Goal: Task Accomplishment & Management: Manage account settings

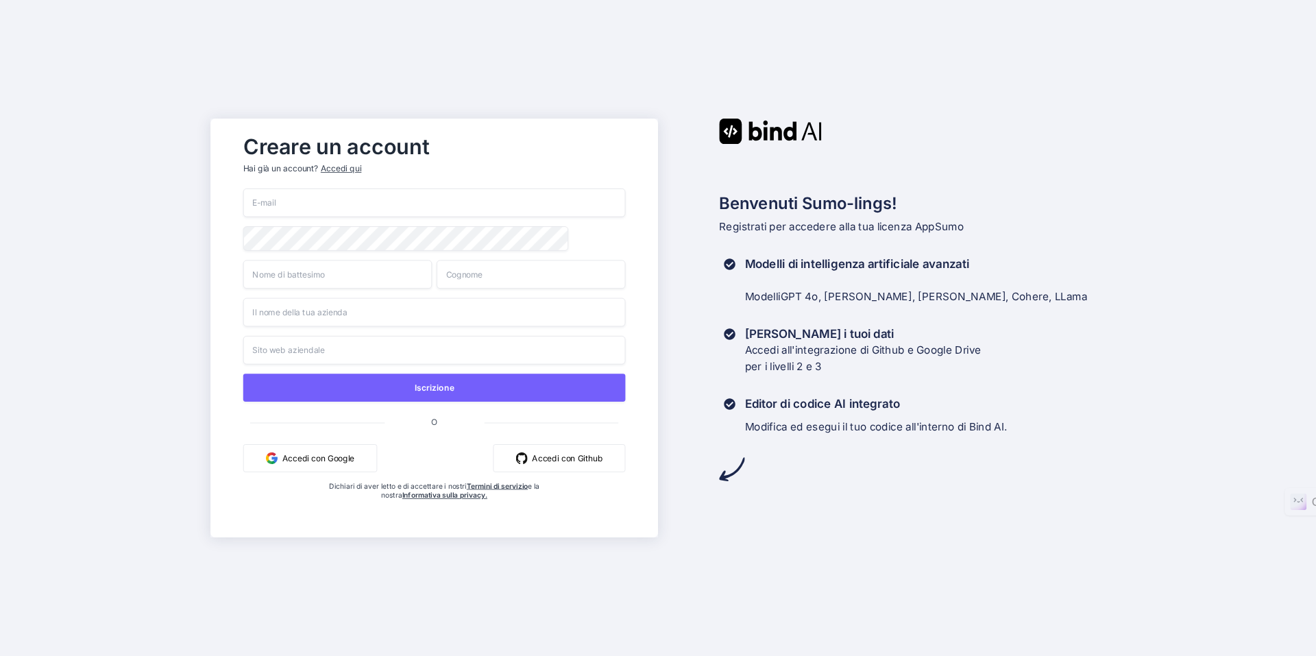
click at [336, 209] on input "email" at bounding box center [434, 202] width 382 height 29
click at [321, 456] on button "Accedi con Google" at bounding box center [310, 458] width 134 height 28
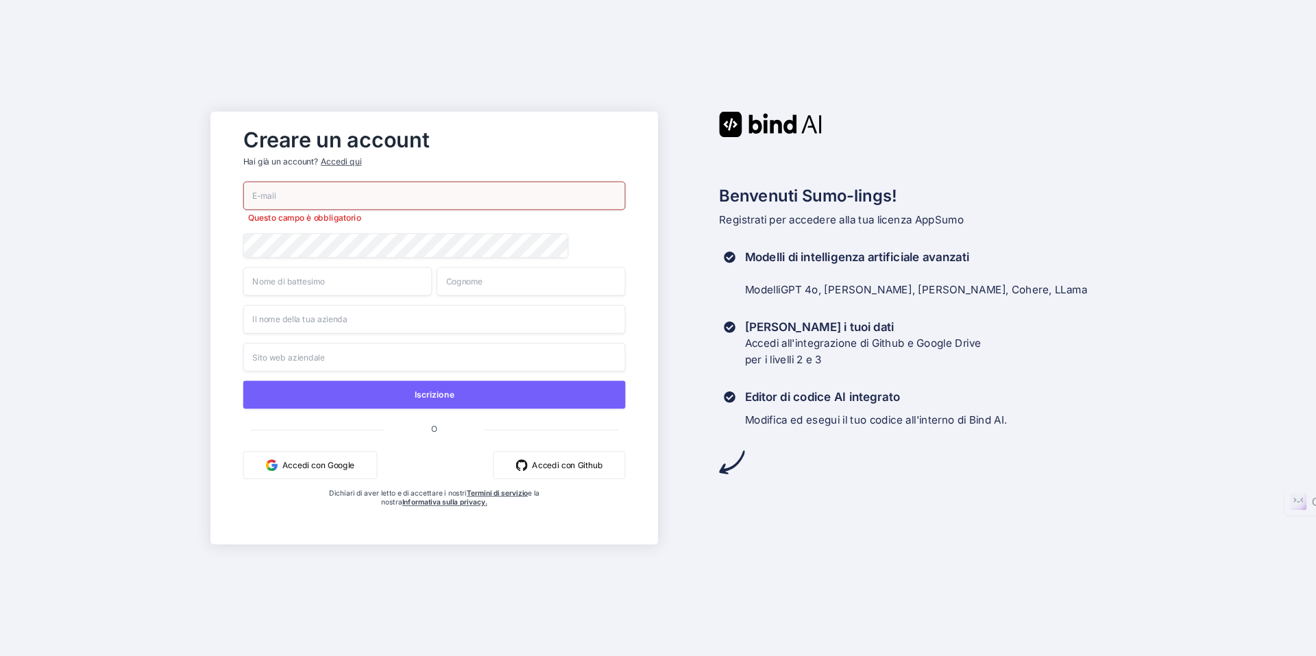
click at [282, 471] on font "Accedi con Google" at bounding box center [318, 465] width 72 height 12
click at [336, 463] on font "Accedi con Google" at bounding box center [318, 465] width 72 height 10
click at [289, 471] on font "Accedi con Google" at bounding box center [318, 465] width 72 height 12
click at [305, 476] on button "Accedi con Google" at bounding box center [310, 465] width 134 height 28
click at [328, 469] on font "Accedi con Google" at bounding box center [318, 465] width 72 height 10
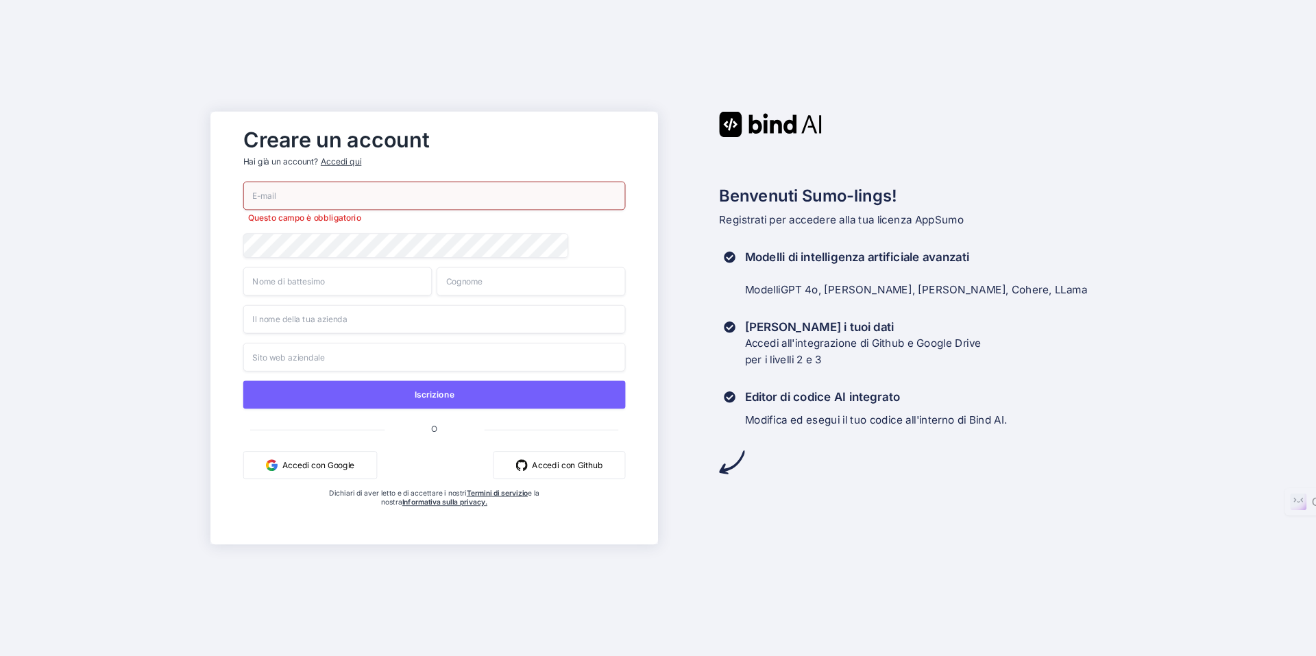
click at [330, 469] on font "Accedi con Google" at bounding box center [318, 465] width 72 height 10
click at [339, 206] on input "email" at bounding box center [434, 196] width 382 height 29
type input "[EMAIL_ADDRESS][DOMAIN_NAME]"
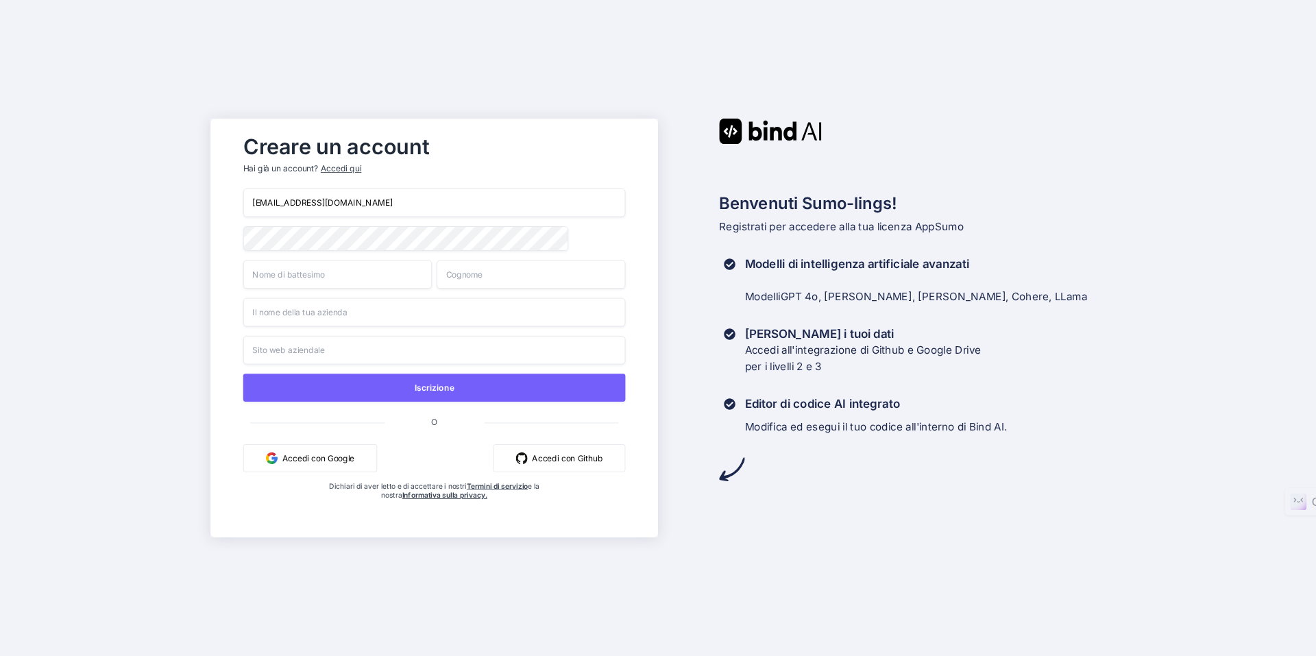
click at [236, 278] on div "Creare un account Hai già un account? Accedi qui collaronello@gmail.com Iscrizi…" at bounding box center [434, 328] width 410 height 400
click at [255, 273] on input "text" at bounding box center [337, 274] width 188 height 29
type input "Aniello"
click at [610, 282] on input "text" at bounding box center [531, 274] width 188 height 29
type input "Collaro"
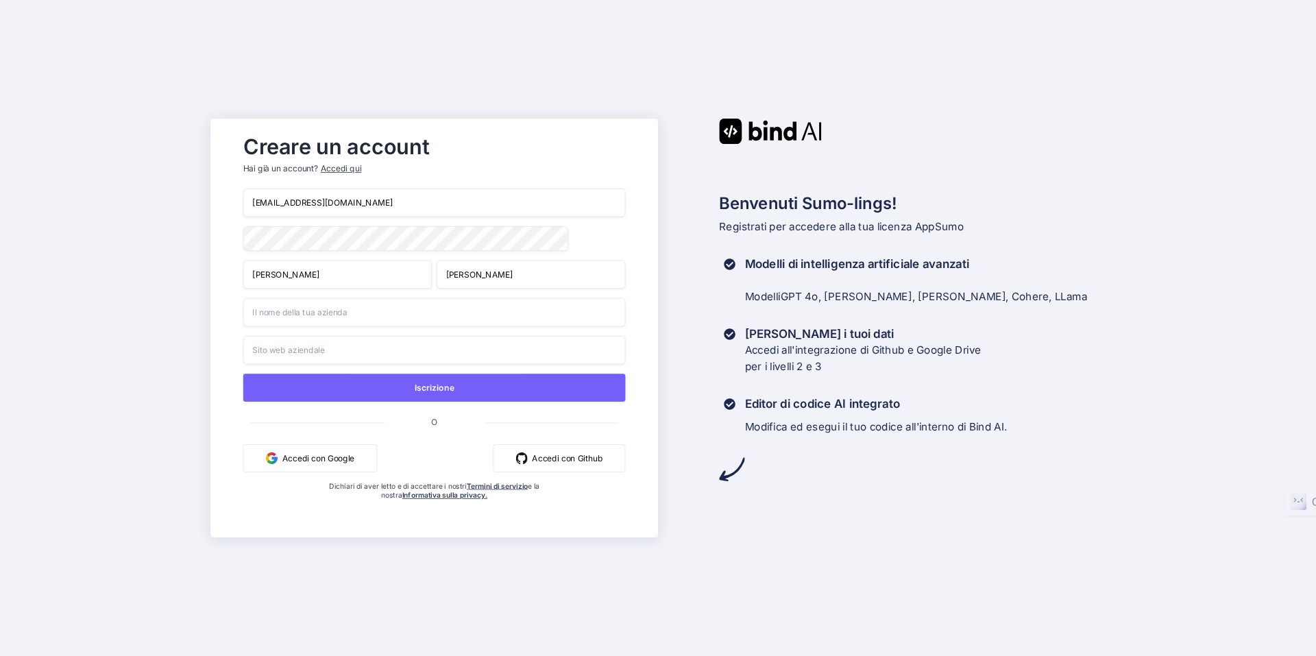
click at [439, 325] on input "text" at bounding box center [434, 312] width 382 height 29
type input "Efallmo"
click at [401, 343] on input "text" at bounding box center [434, 350] width 382 height 29
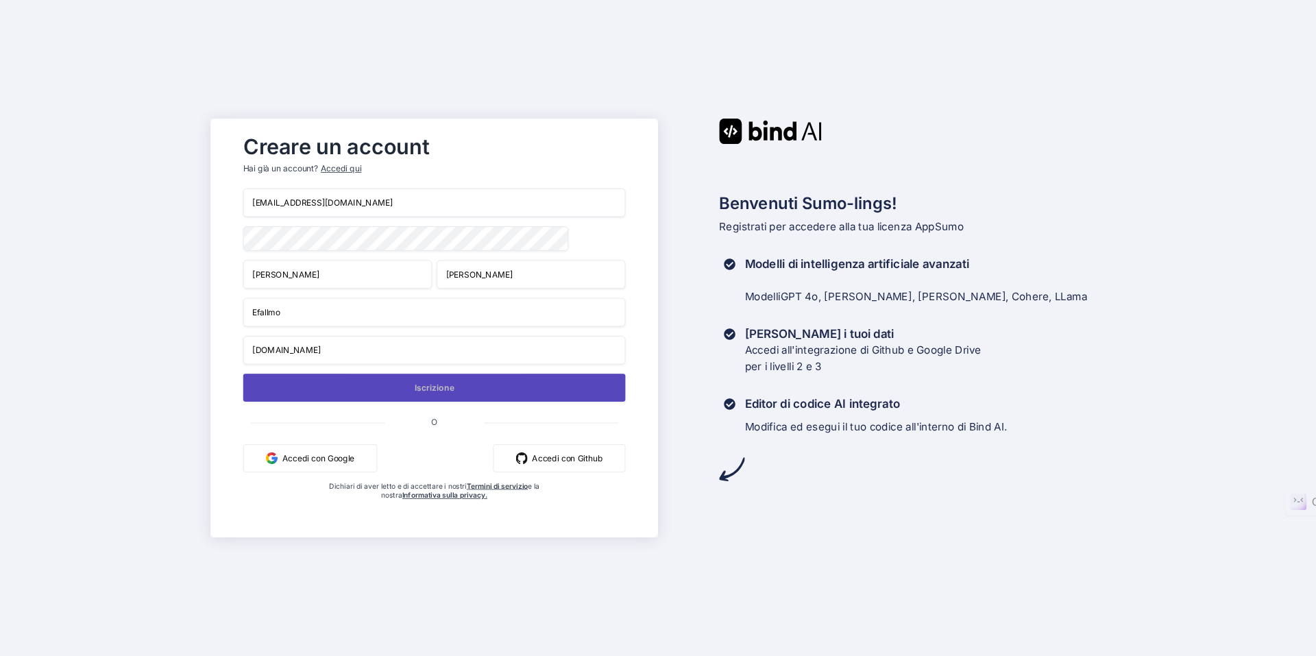
type input "www.efallmo.it"
click at [408, 391] on button "Iscrizione" at bounding box center [434, 387] width 382 height 28
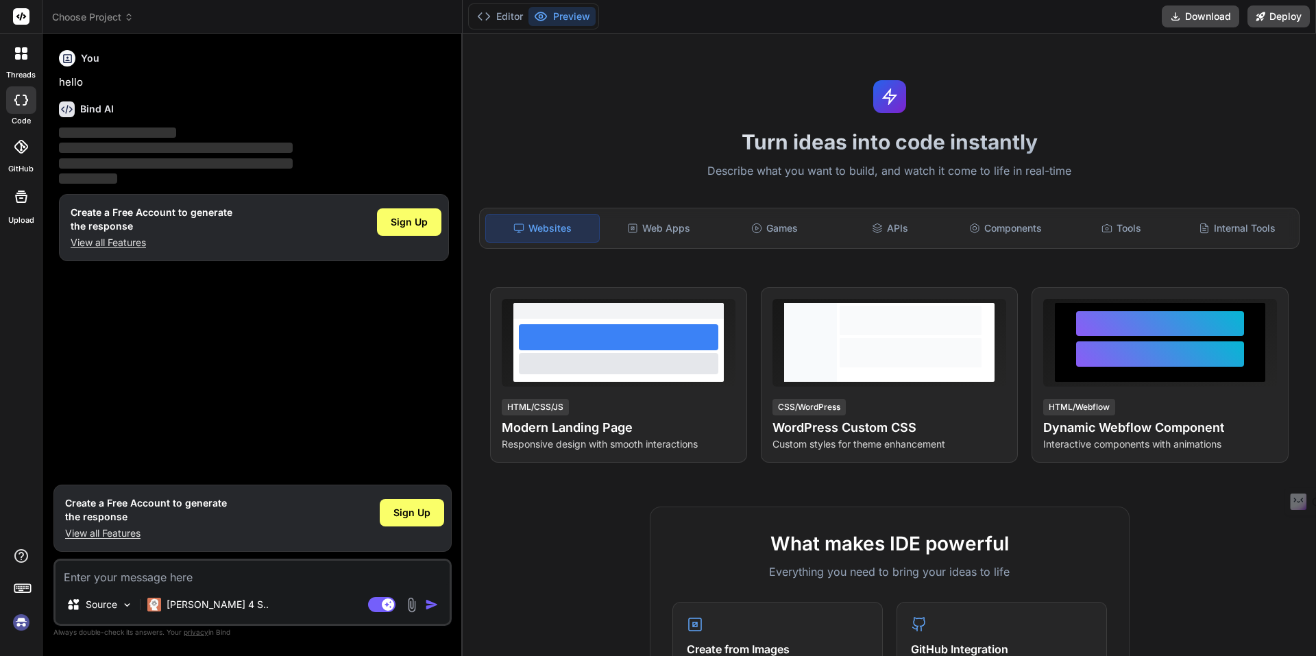
click at [19, 622] on img at bounding box center [21, 622] width 23 height 23
click at [24, 622] on img at bounding box center [21, 622] width 23 height 23
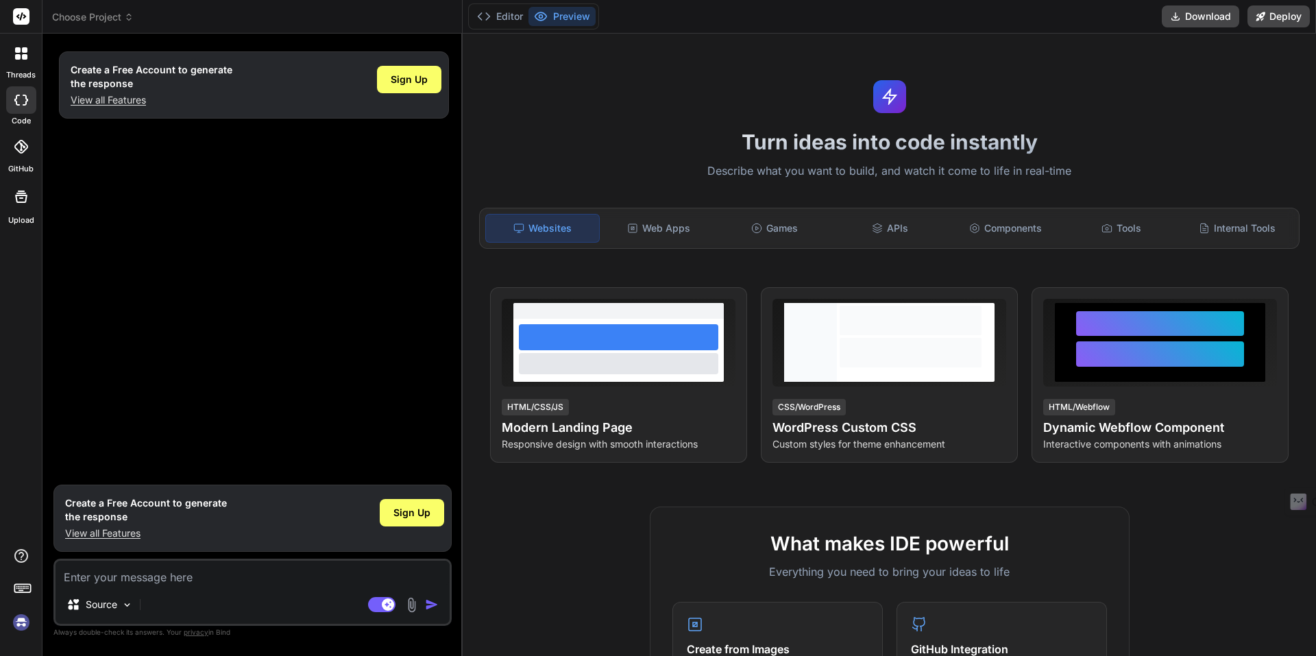
click at [22, 626] on img at bounding box center [21, 622] width 23 height 23
click at [10, 625] on img at bounding box center [21, 622] width 23 height 23
type textarea "x"
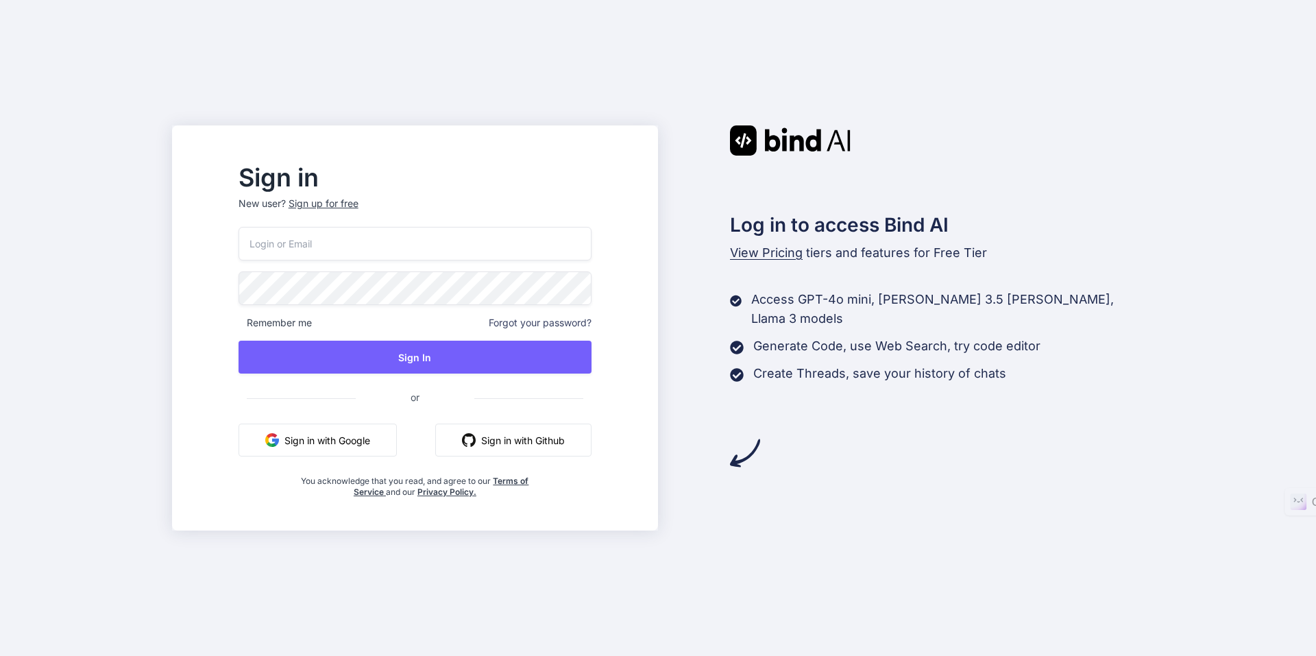
type input "collaroaniello@outlook.it"
click at [367, 441] on button "Sign in with Google" at bounding box center [317, 439] width 158 height 33
type input "collaroaniello@outlook.it"
click at [386, 437] on button "Sign in with Google" at bounding box center [317, 439] width 158 height 33
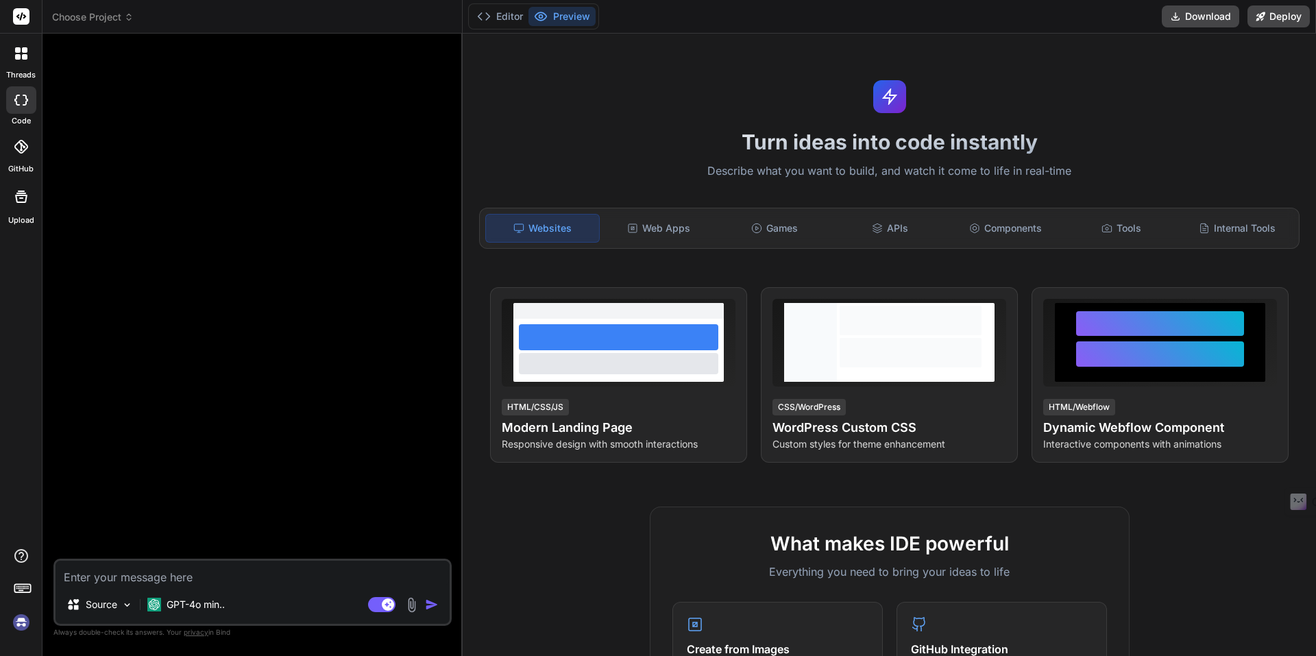
click at [25, 622] on img at bounding box center [21, 622] width 23 height 23
click at [21, 616] on img at bounding box center [21, 622] width 23 height 23
click at [33, 621] on div at bounding box center [21, 591] width 42 height 86
click at [23, 622] on img at bounding box center [21, 622] width 23 height 23
type textarea "x"
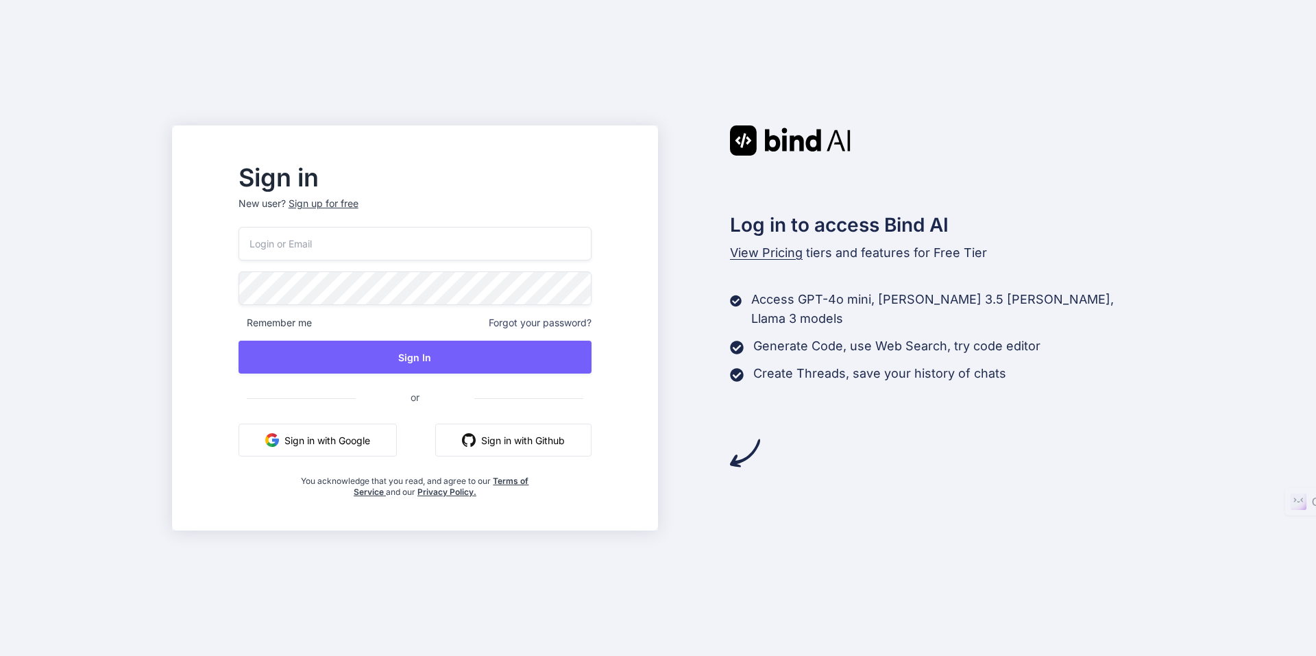
type input "[EMAIL_ADDRESS][DOMAIN_NAME]"
click at [382, 442] on button "Sign in with Google" at bounding box center [317, 439] width 158 height 33
type input "[EMAIL_ADDRESS][DOMAIN_NAME]"
click at [585, 325] on span "Forgot your password?" at bounding box center [540, 323] width 103 height 14
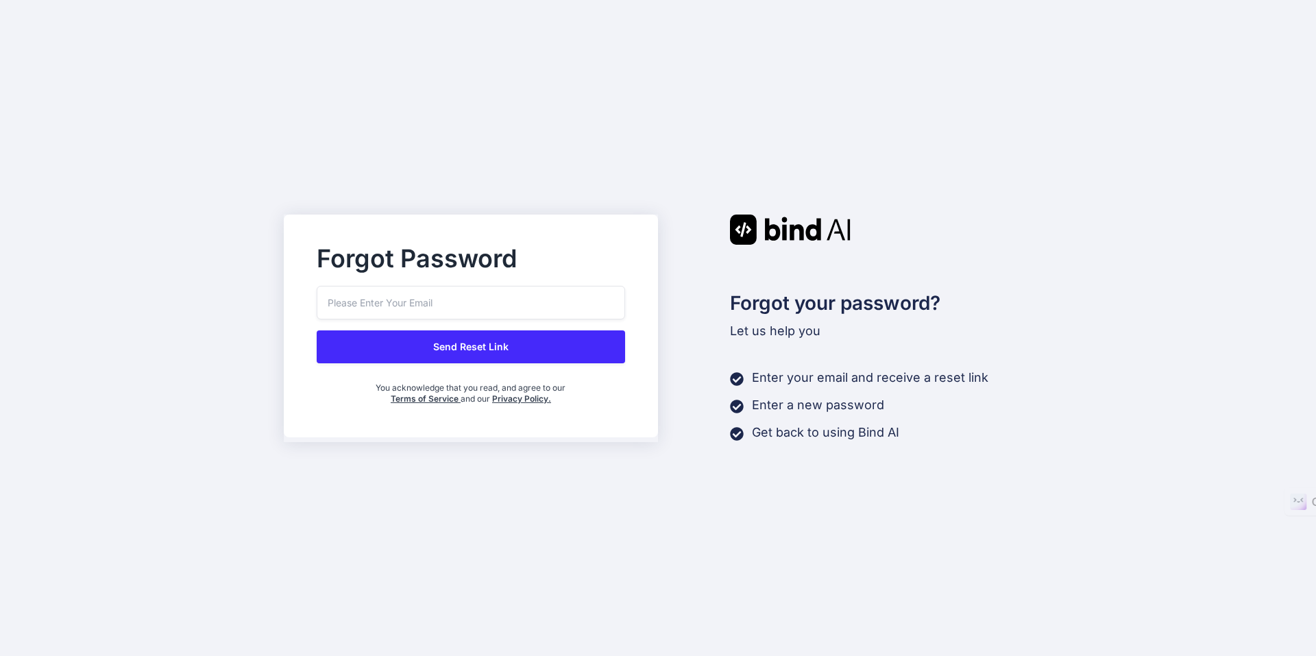
click at [563, 298] on input "email" at bounding box center [471, 303] width 308 height 34
type input "[EMAIL_ADDRESS][DOMAIN_NAME]"
click at [543, 339] on button "Send Reset Link" at bounding box center [471, 346] width 308 height 33
click at [456, 354] on button "Send Reset Link" at bounding box center [471, 346] width 308 height 33
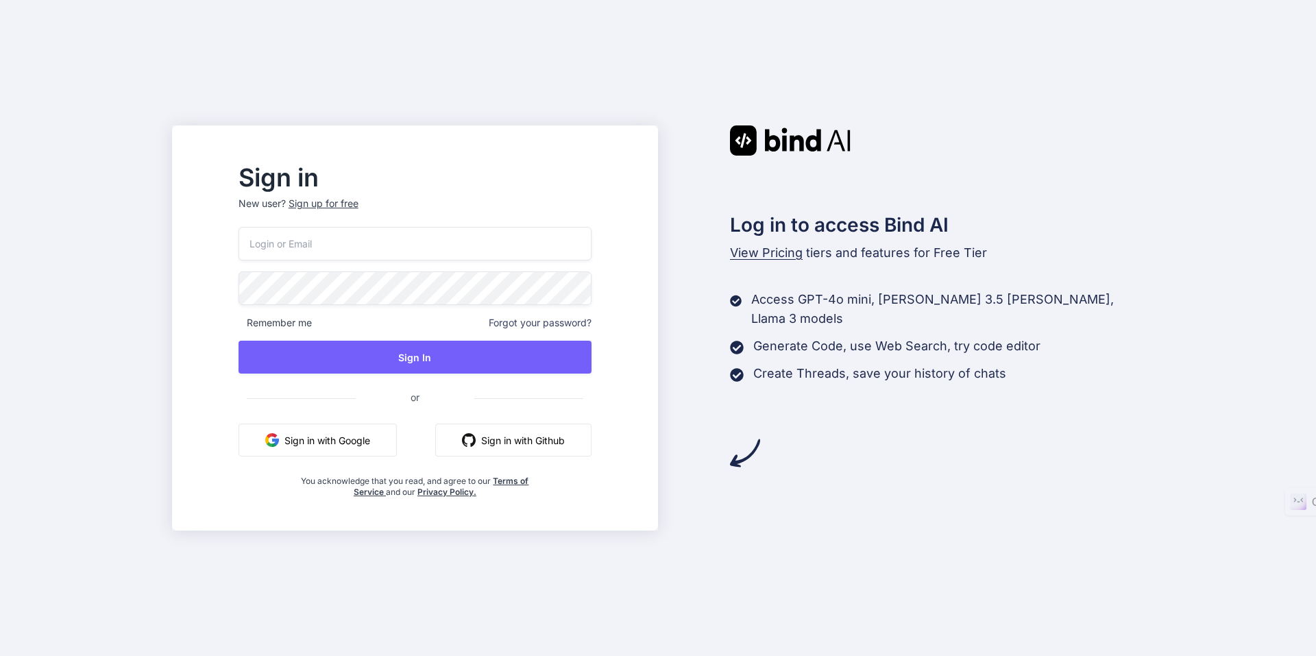
type input "[EMAIL_ADDRESS][DOMAIN_NAME]"
click at [578, 323] on span "Forgot your password?" at bounding box center [540, 323] width 103 height 14
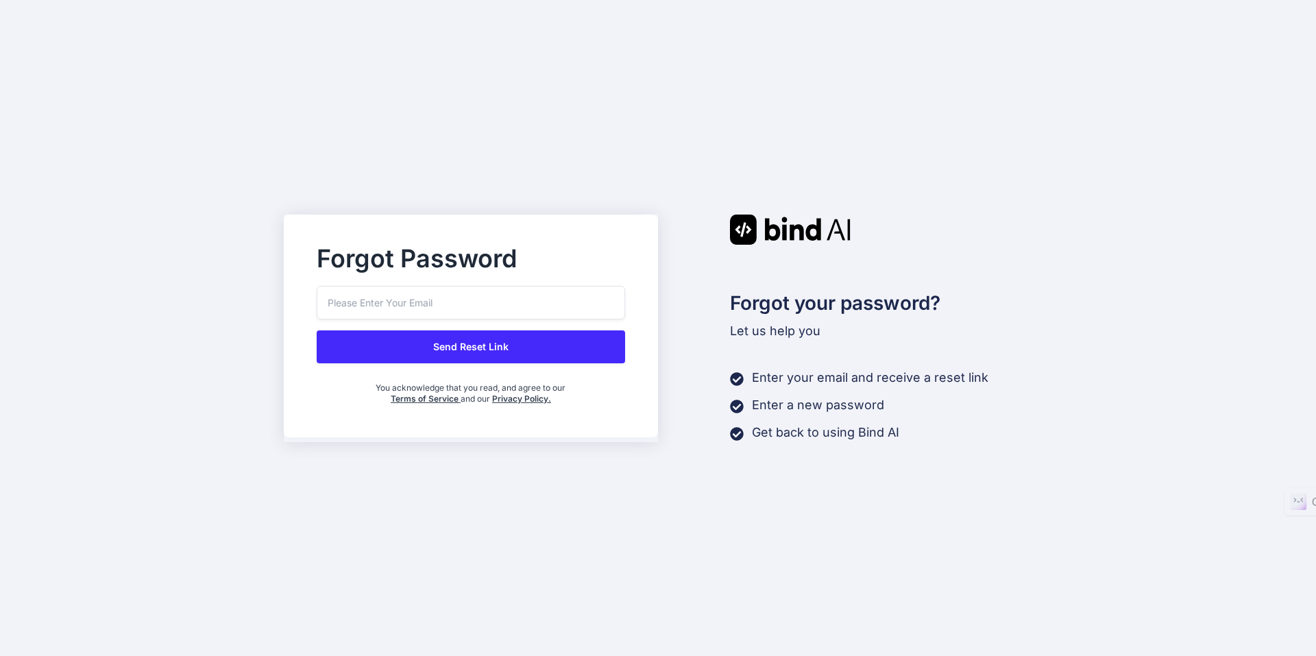
click at [484, 299] on input "email" at bounding box center [471, 303] width 308 height 34
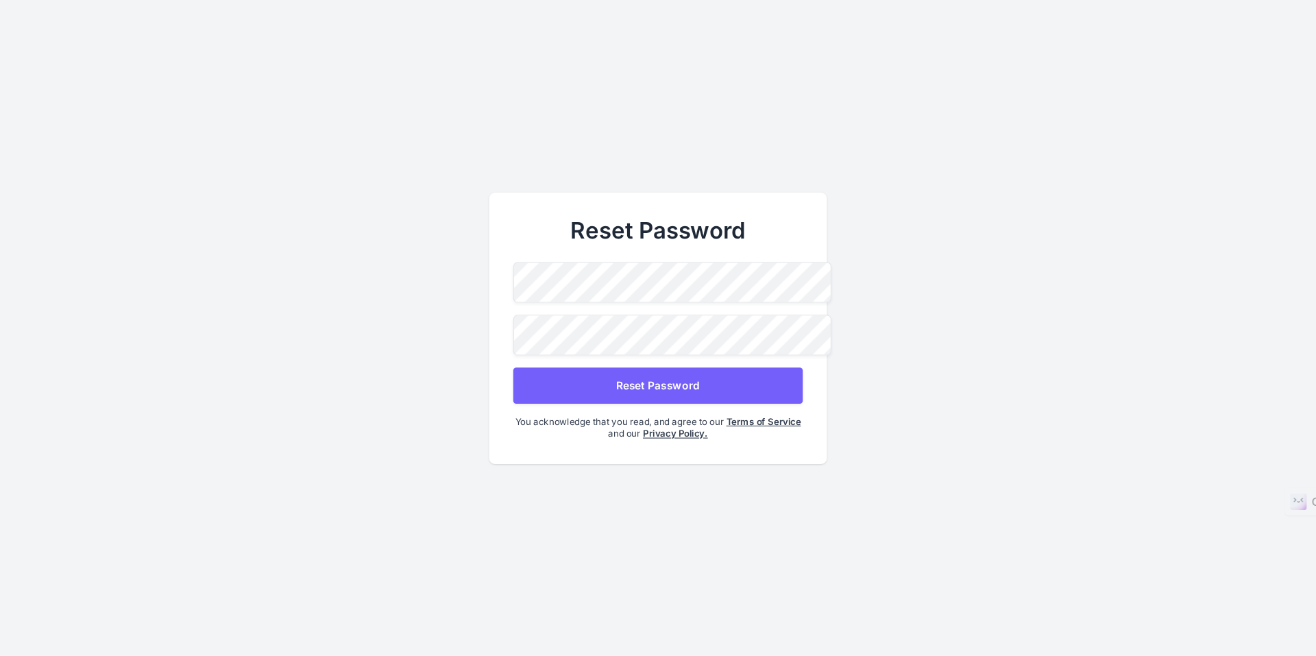
click at [778, 379] on button "Reset Password" at bounding box center [657, 385] width 289 height 36
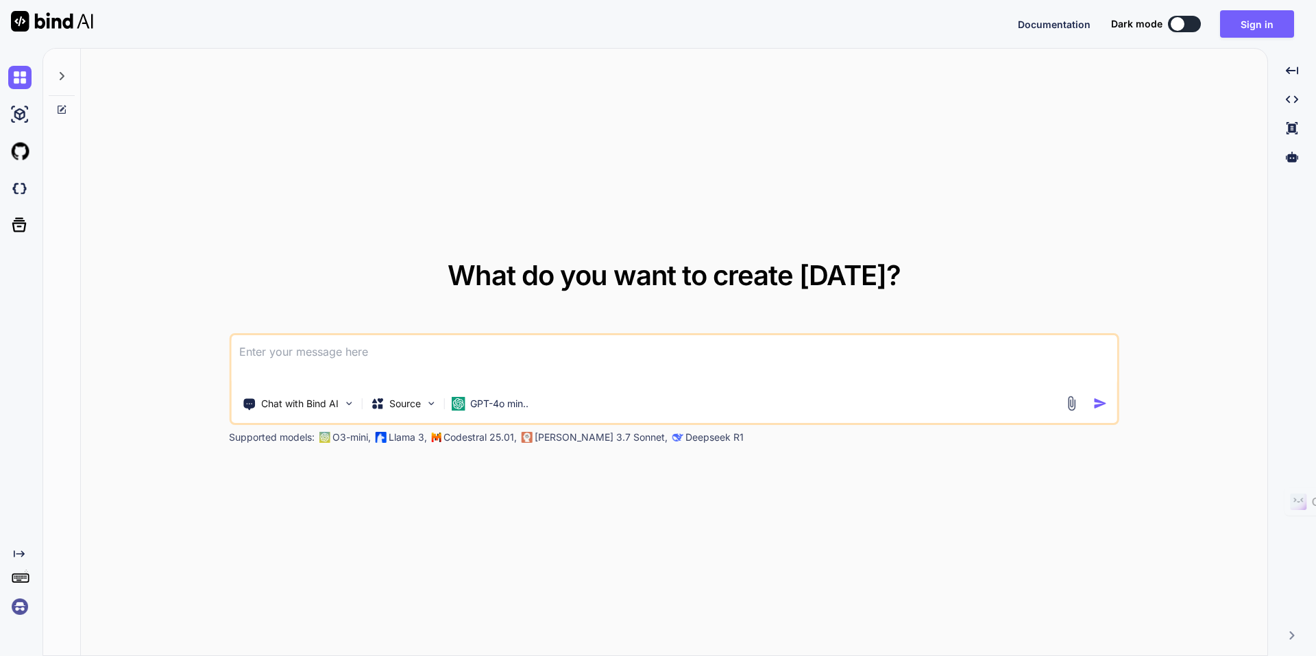
type textarea "x"
click at [21, 607] on img at bounding box center [19, 606] width 23 height 23
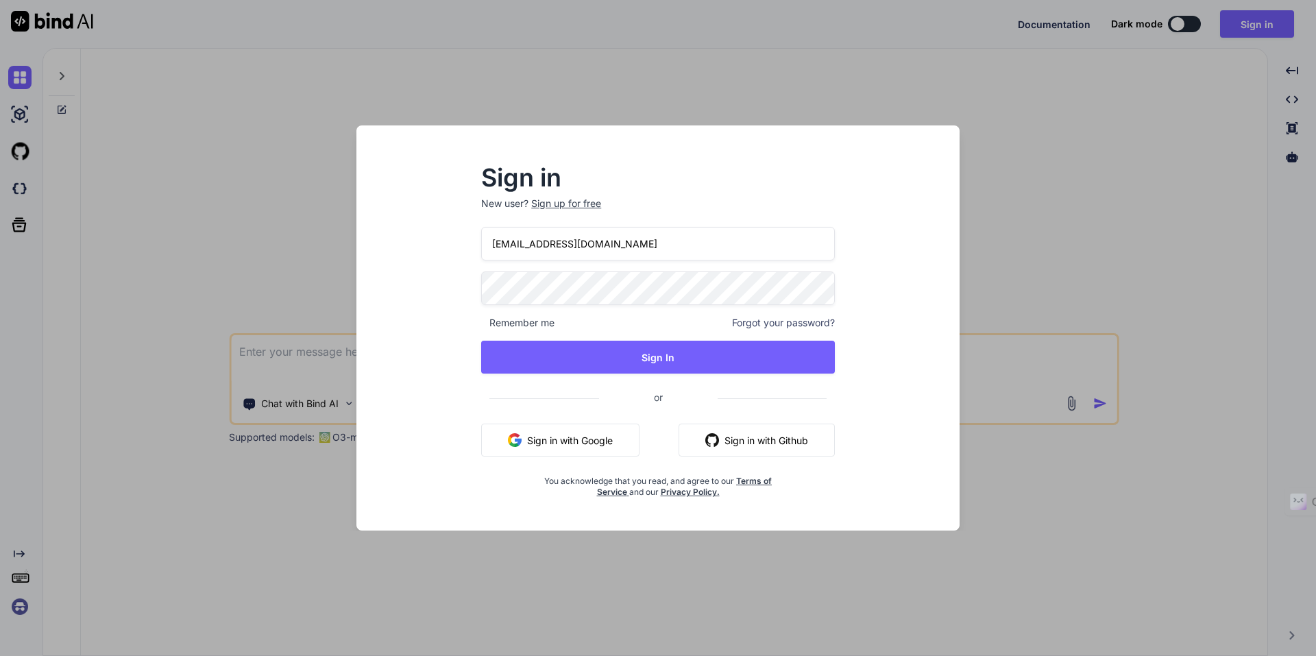
click at [643, 241] on input "[EMAIL_ADDRESS][DOMAIN_NAME]" at bounding box center [658, 244] width 354 height 34
drag, startPoint x: 643, startPoint y: 244, endPoint x: 479, endPoint y: 242, distance: 163.8
click at [479, 242] on div "Sign in New user? Sign up for free [EMAIL_ADDRESS][DOMAIN_NAME] Remember me For…" at bounding box center [657, 332] width 397 height 331
type input "[EMAIL_ADDRESS][DOMAIN_NAME]"
click at [471, 286] on div "Sign in New user? Sign up for free [EMAIL_ADDRESS][DOMAIN_NAME] Remember me For…" at bounding box center [657, 332] width 397 height 331
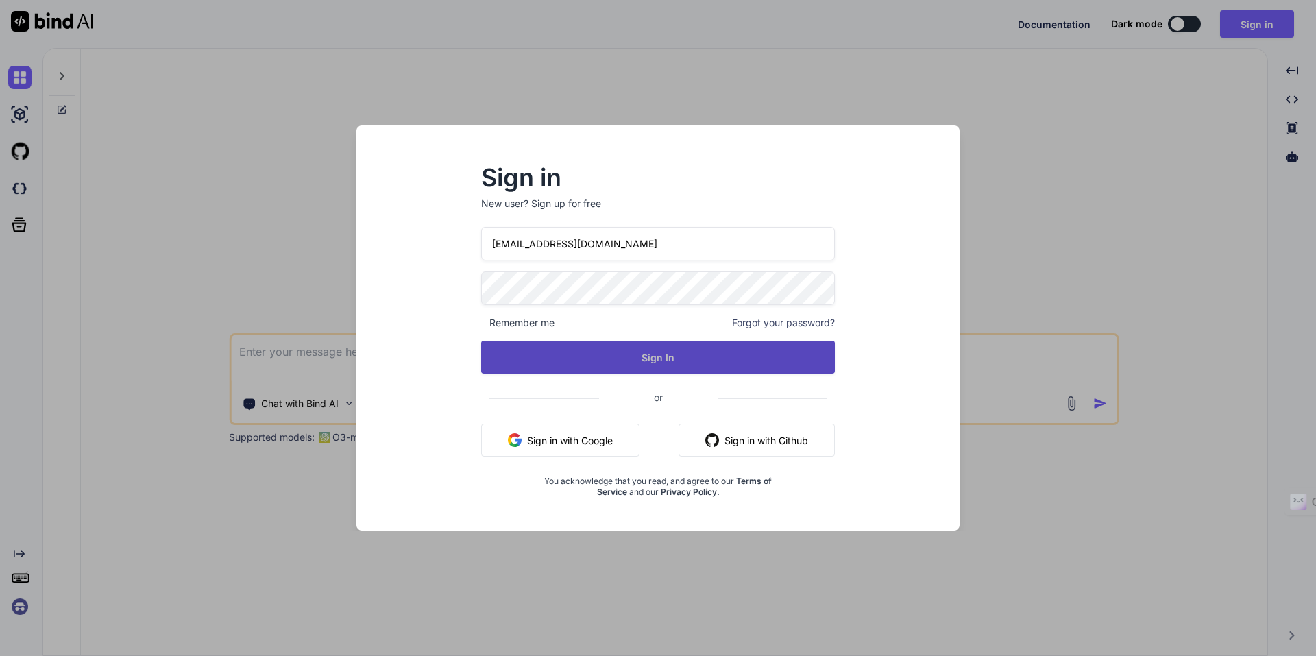
click at [804, 349] on button "Sign In" at bounding box center [658, 357] width 354 height 33
click at [692, 361] on button "Sign In" at bounding box center [658, 357] width 354 height 33
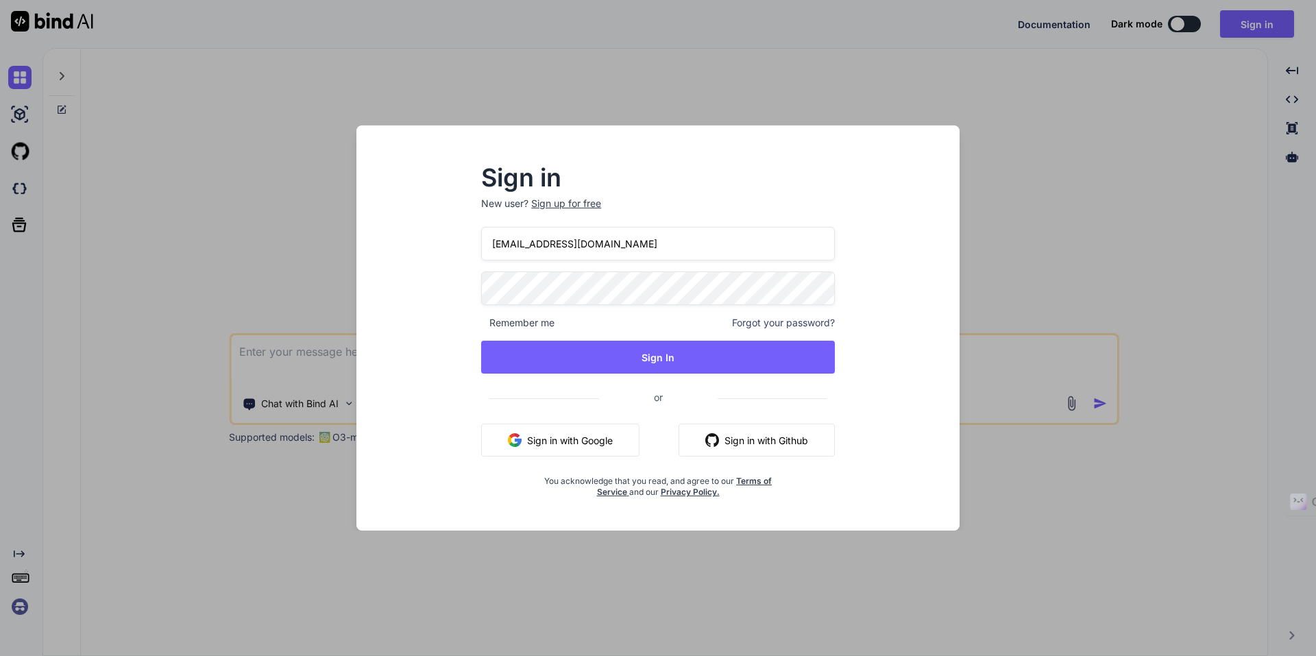
click at [1146, 231] on div "Sign in New user? Sign up for free [EMAIL_ADDRESS][DOMAIN_NAME] Remember me For…" at bounding box center [658, 328] width 1316 height 656
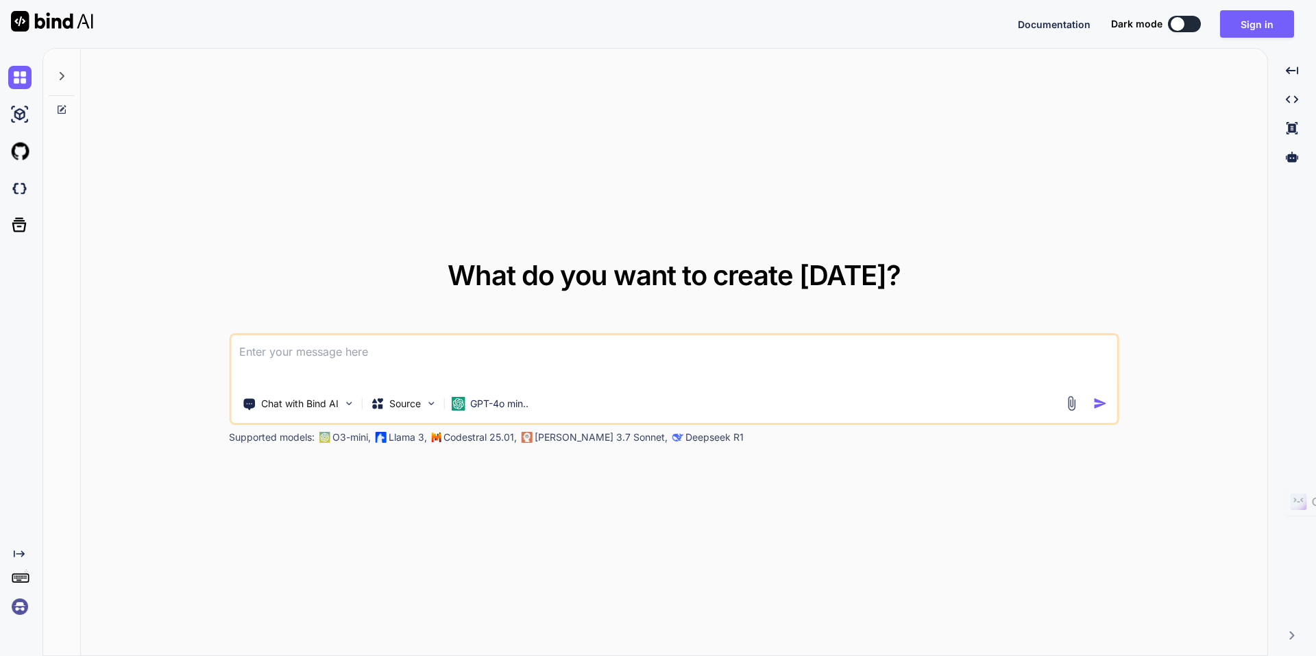
click at [785, 162] on div "What do you want to create [DATE]? Chat with Bind AI Source GPT-4o min.. Suppor…" at bounding box center [674, 353] width 1186 height 608
click at [16, 610] on img at bounding box center [19, 606] width 23 height 23
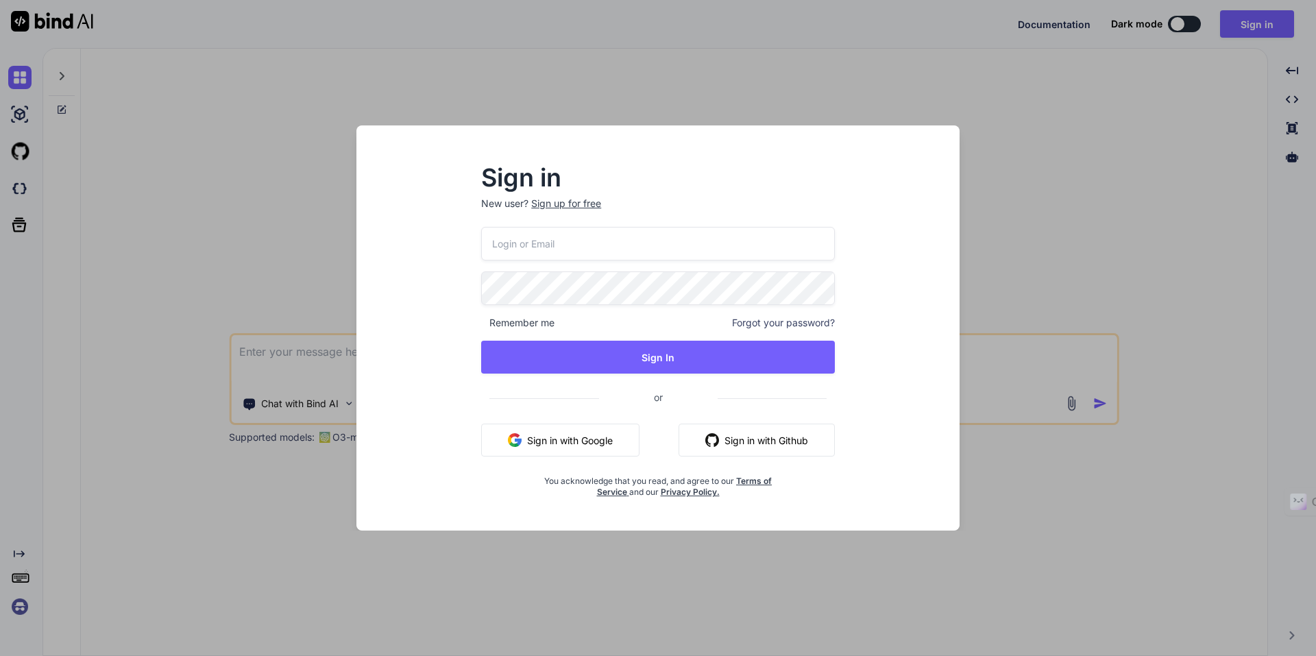
type input "[EMAIL_ADDRESS][DOMAIN_NAME]"
drag, startPoint x: 662, startPoint y: 258, endPoint x: 661, endPoint y: 250, distance: 8.3
click at [661, 256] on input "[EMAIL_ADDRESS][DOMAIN_NAME]" at bounding box center [658, 244] width 354 height 34
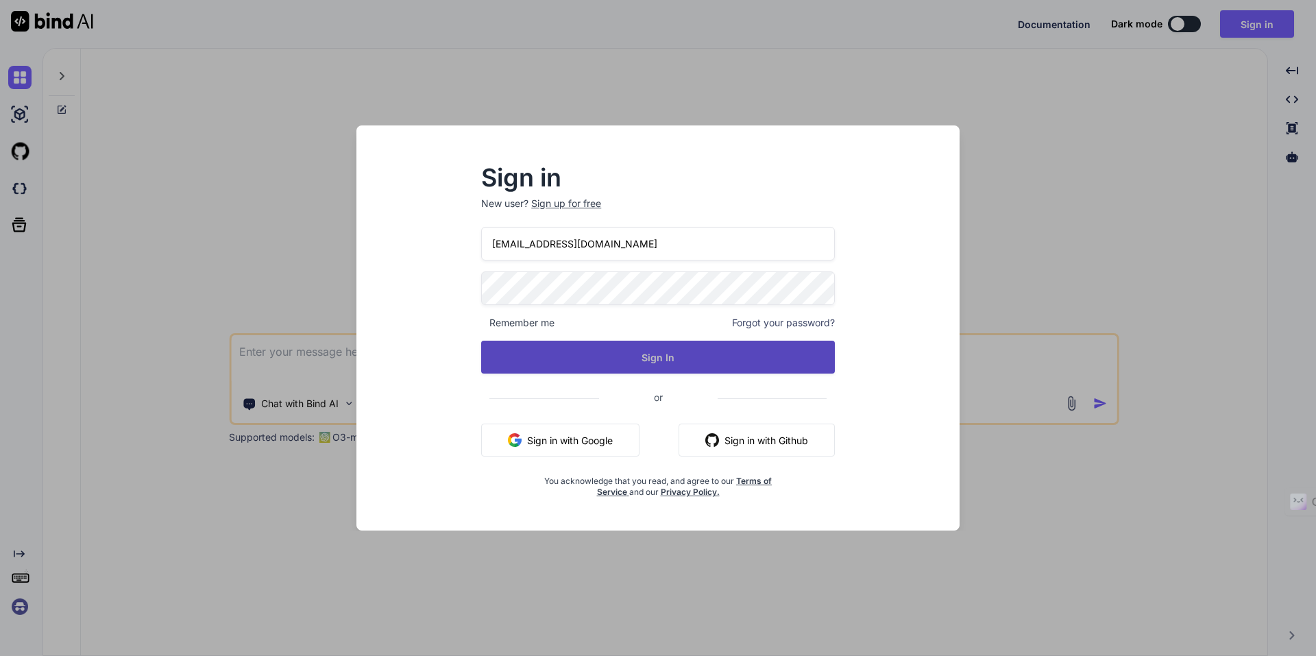
click at [629, 350] on button "Sign In" at bounding box center [658, 357] width 354 height 33
click at [555, 357] on button "Sign In" at bounding box center [658, 357] width 354 height 33
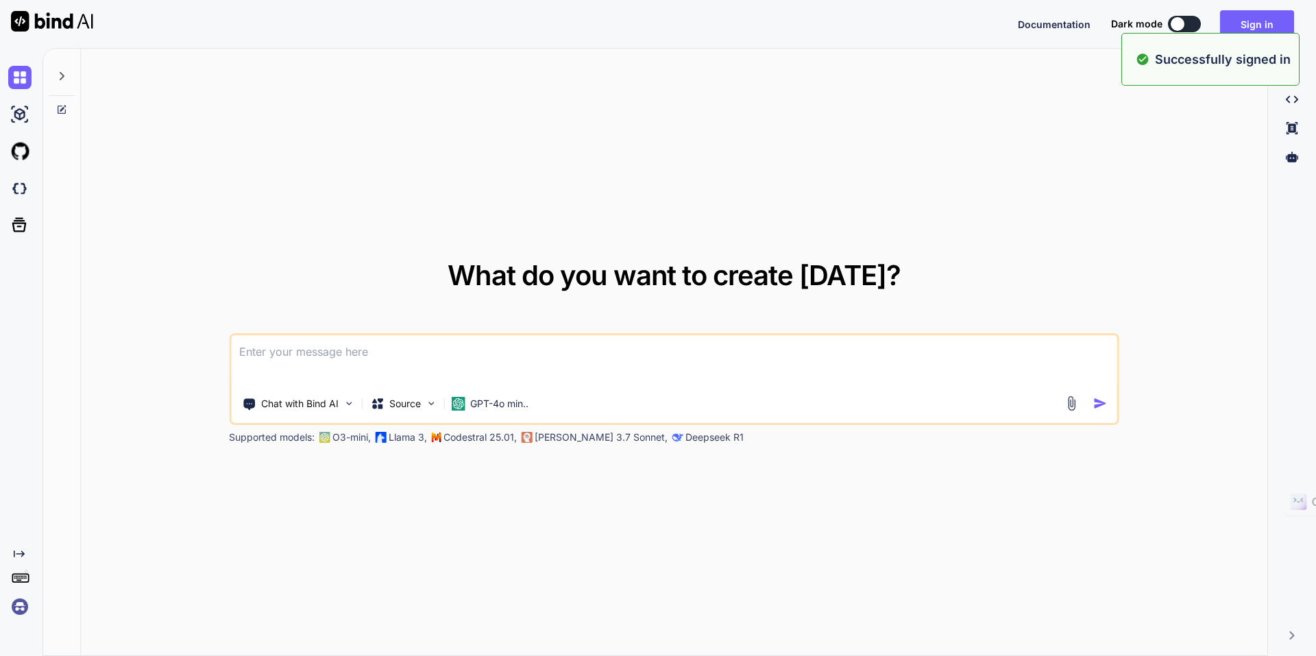
click at [17, 609] on img at bounding box center [19, 606] width 23 height 23
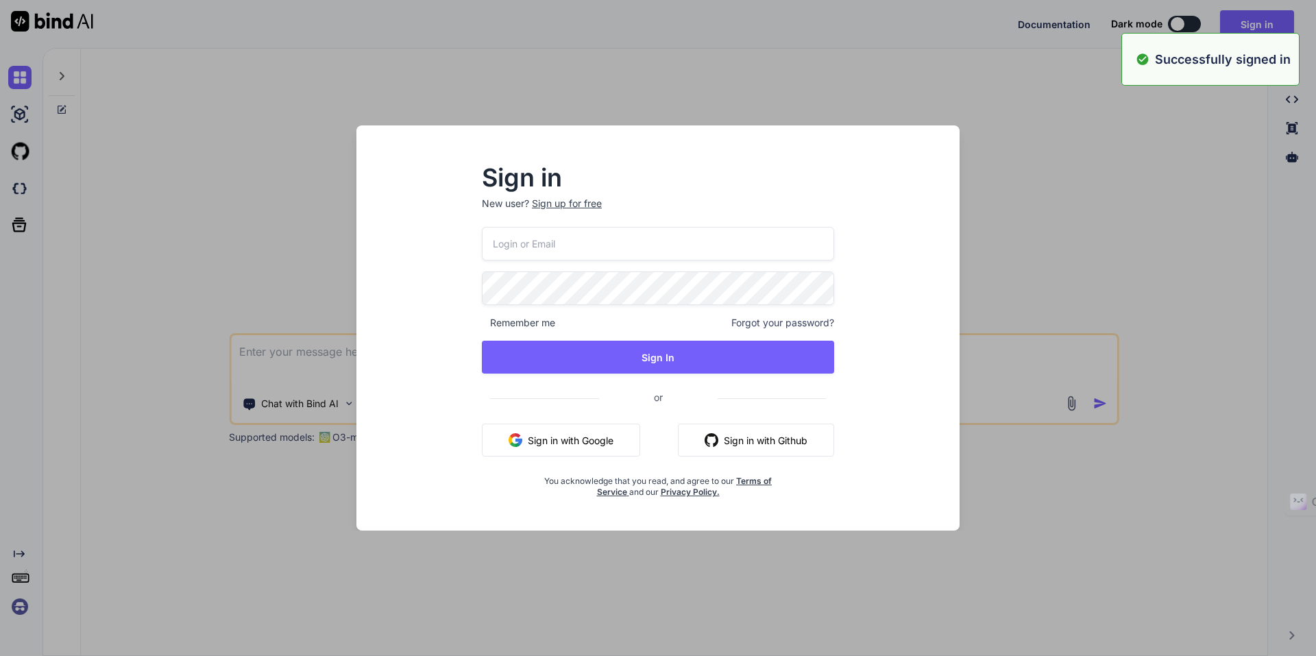
type input "[EMAIL_ADDRESS][DOMAIN_NAME]"
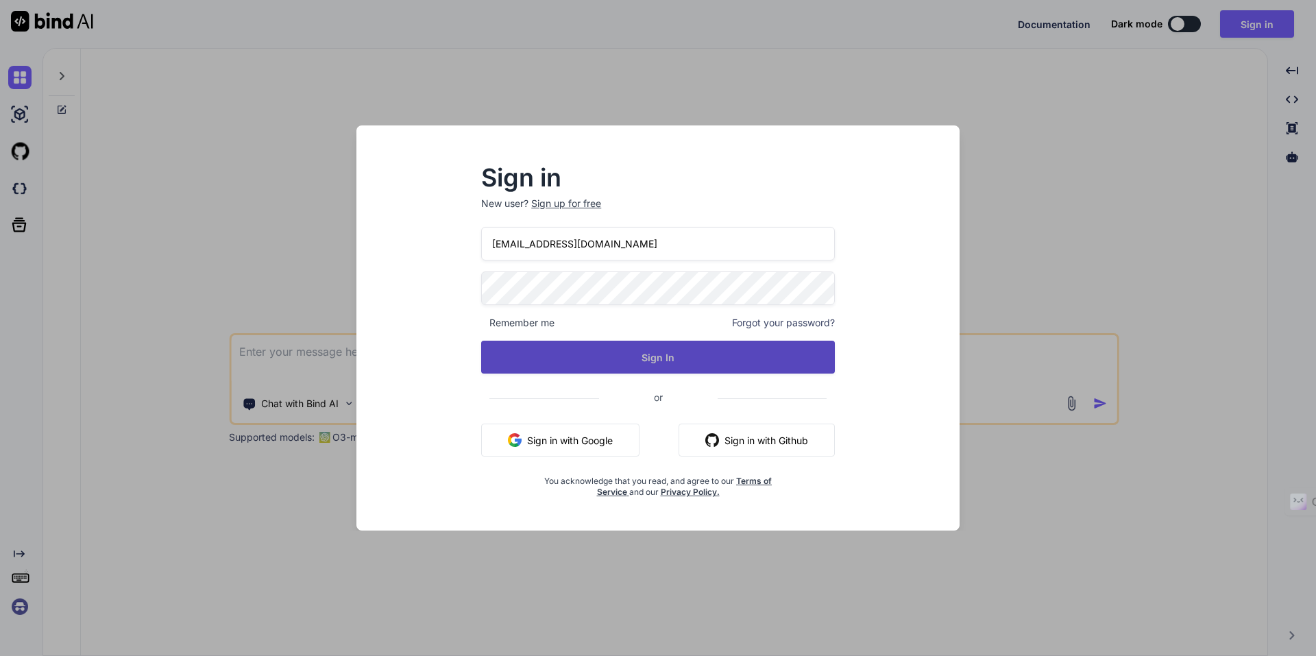
click at [609, 350] on button "Sign In" at bounding box center [658, 357] width 354 height 33
click at [609, 355] on button "Sign In" at bounding box center [658, 357] width 354 height 33
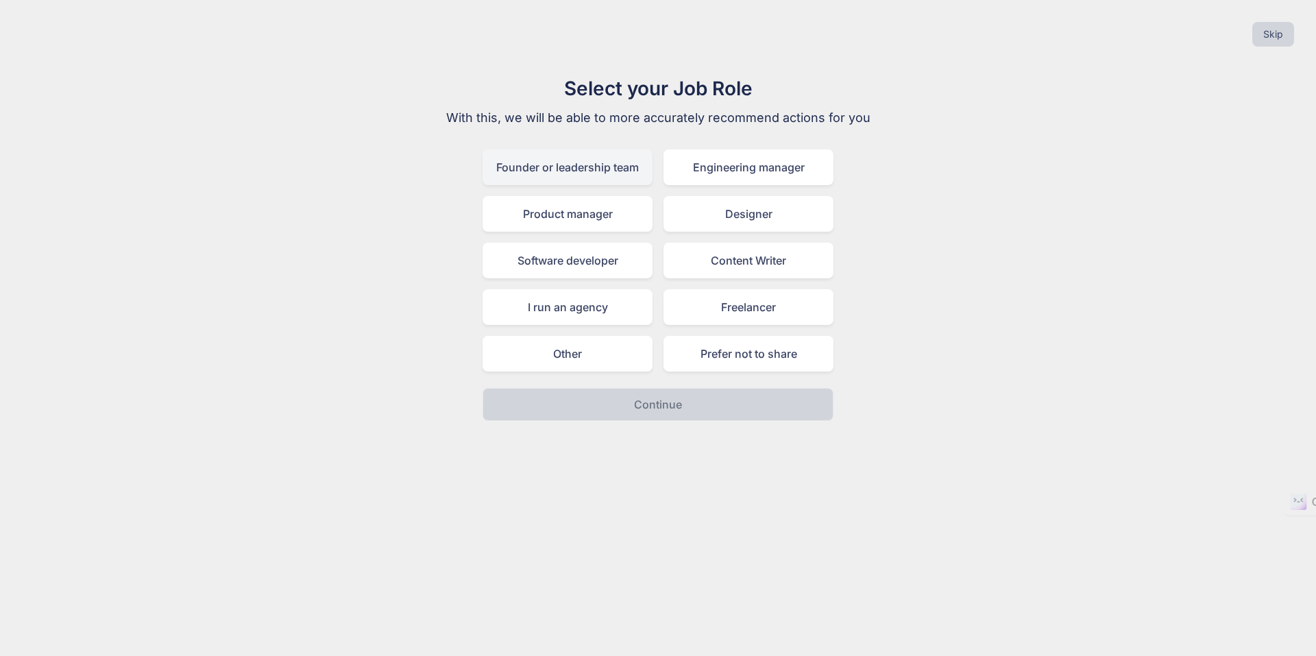
click at [606, 173] on div "Founder or leadership team" at bounding box center [567, 167] width 170 height 36
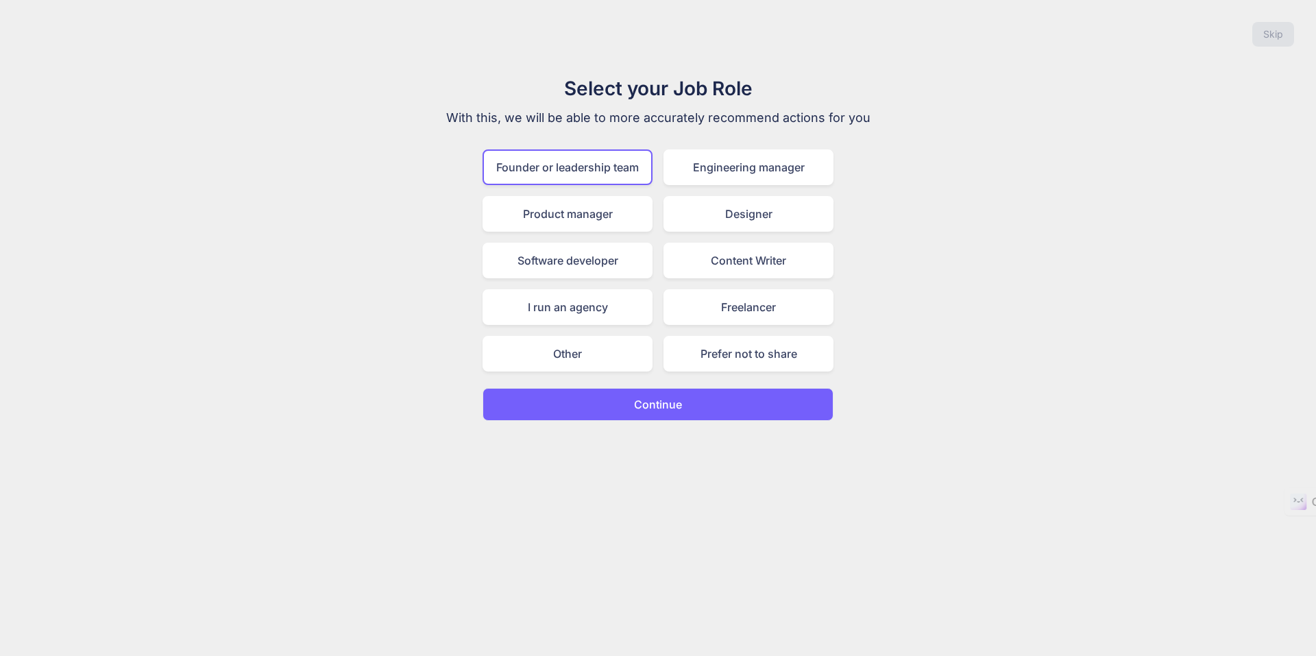
click at [707, 415] on button "Continue" at bounding box center [657, 404] width 351 height 33
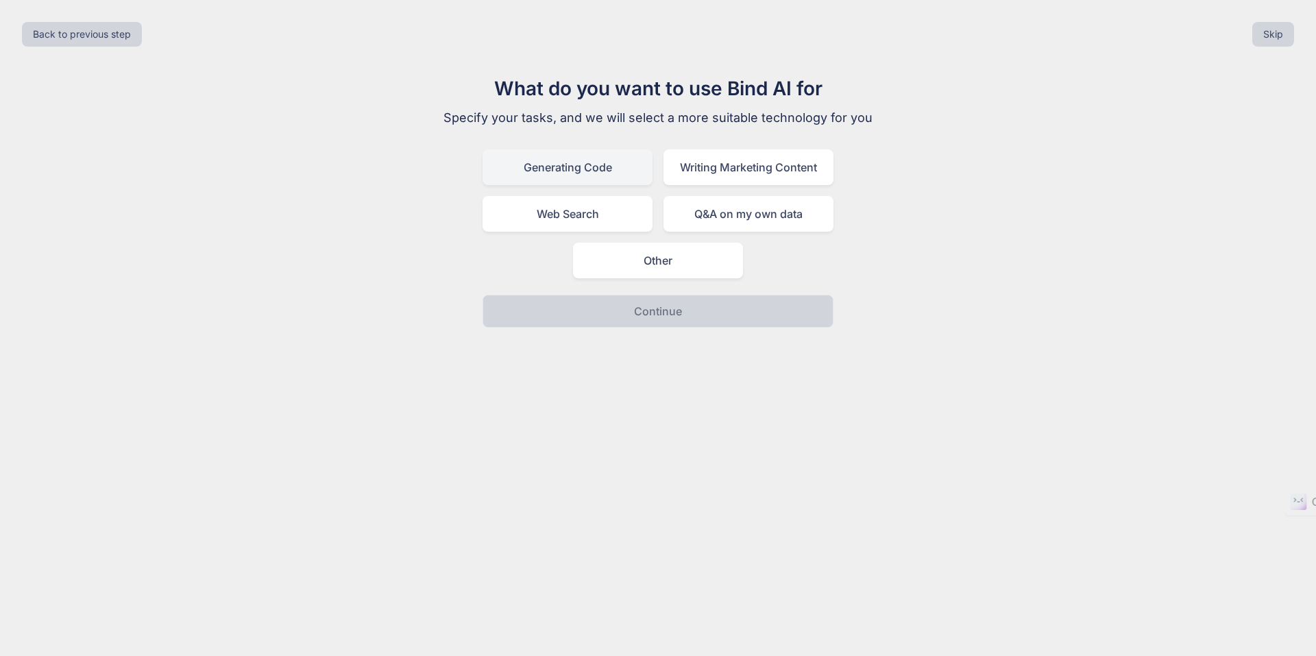
click at [627, 165] on div "Generating Code" at bounding box center [567, 167] width 170 height 36
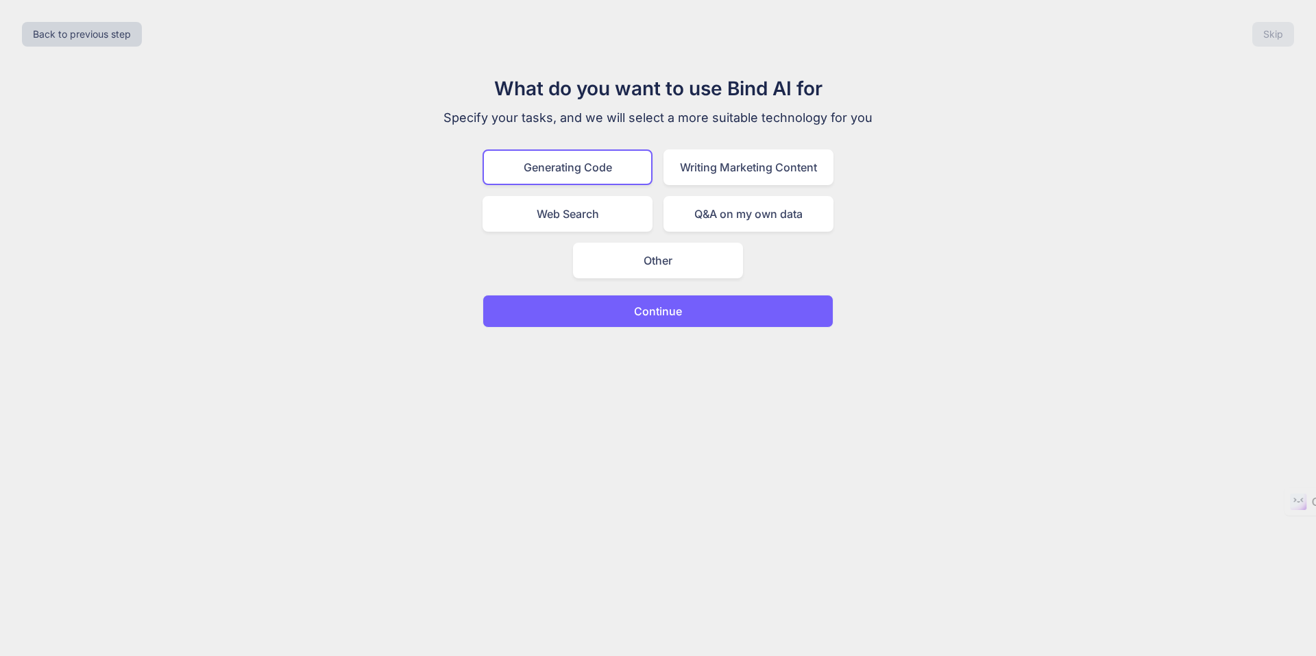
click at [665, 317] on p "Continue" at bounding box center [658, 311] width 48 height 16
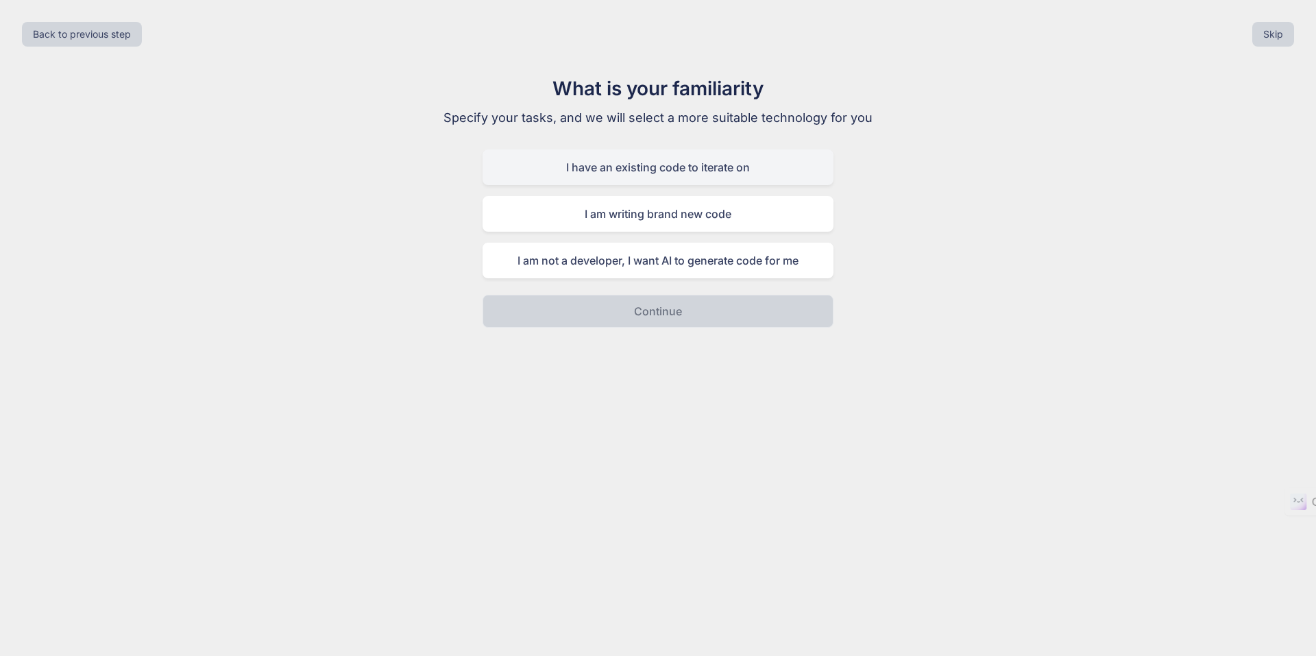
click at [667, 163] on div "I have an existing code to iterate on" at bounding box center [657, 167] width 351 height 36
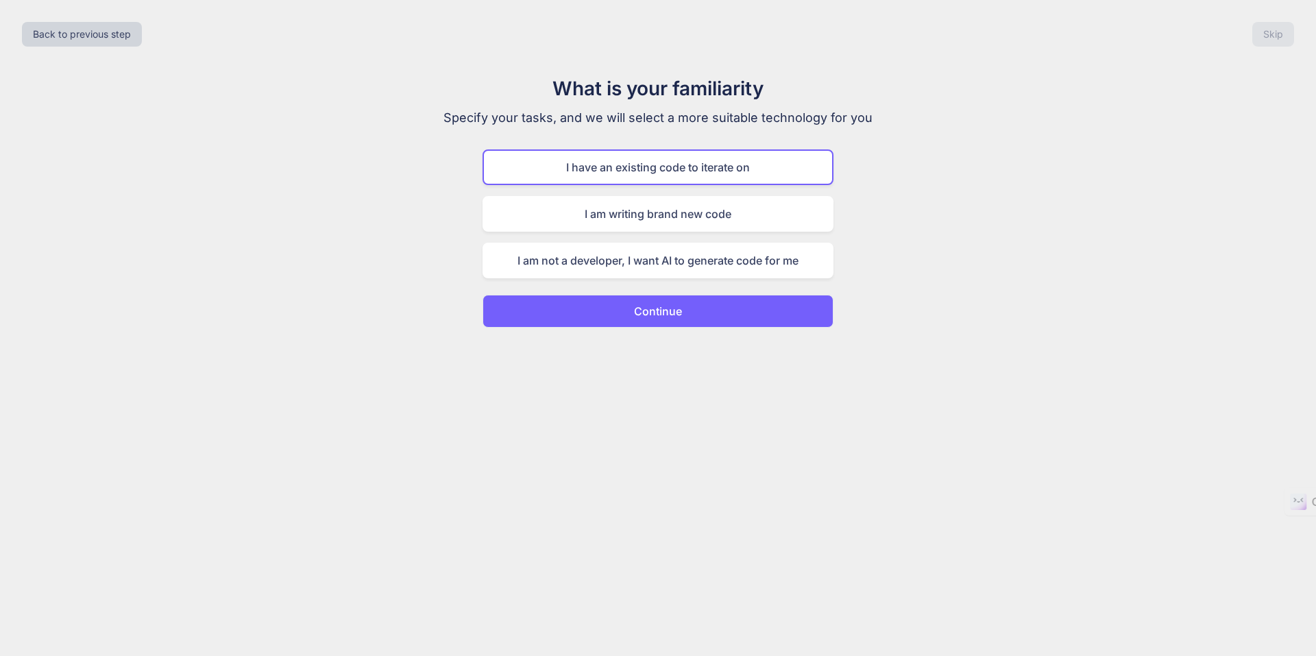
click at [685, 310] on button "Continue" at bounding box center [657, 311] width 351 height 33
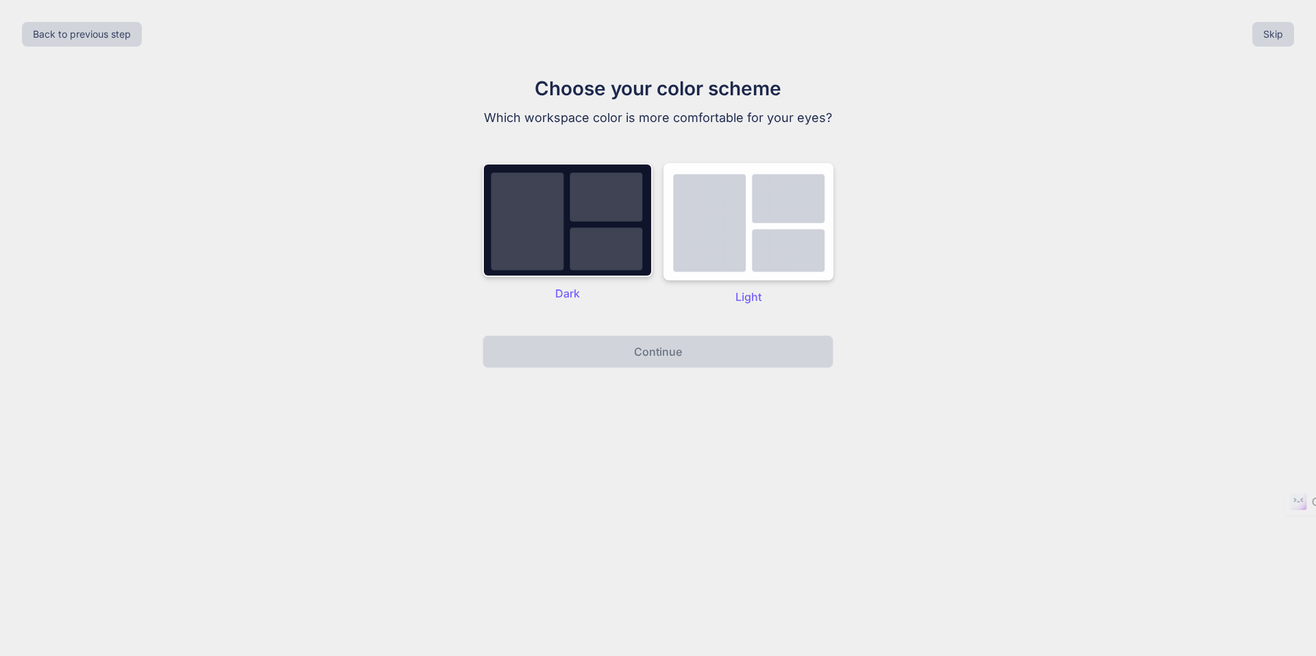
click at [607, 236] on img at bounding box center [567, 220] width 170 height 114
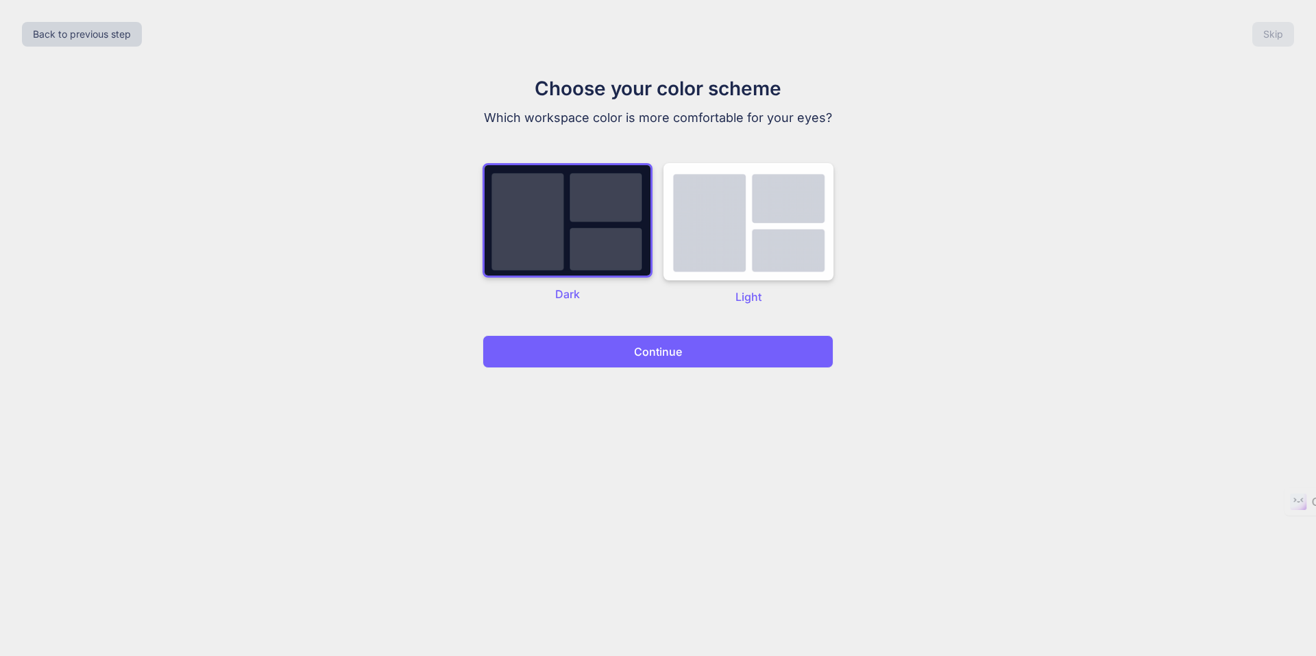
click at [672, 360] on button "Continue" at bounding box center [657, 351] width 351 height 33
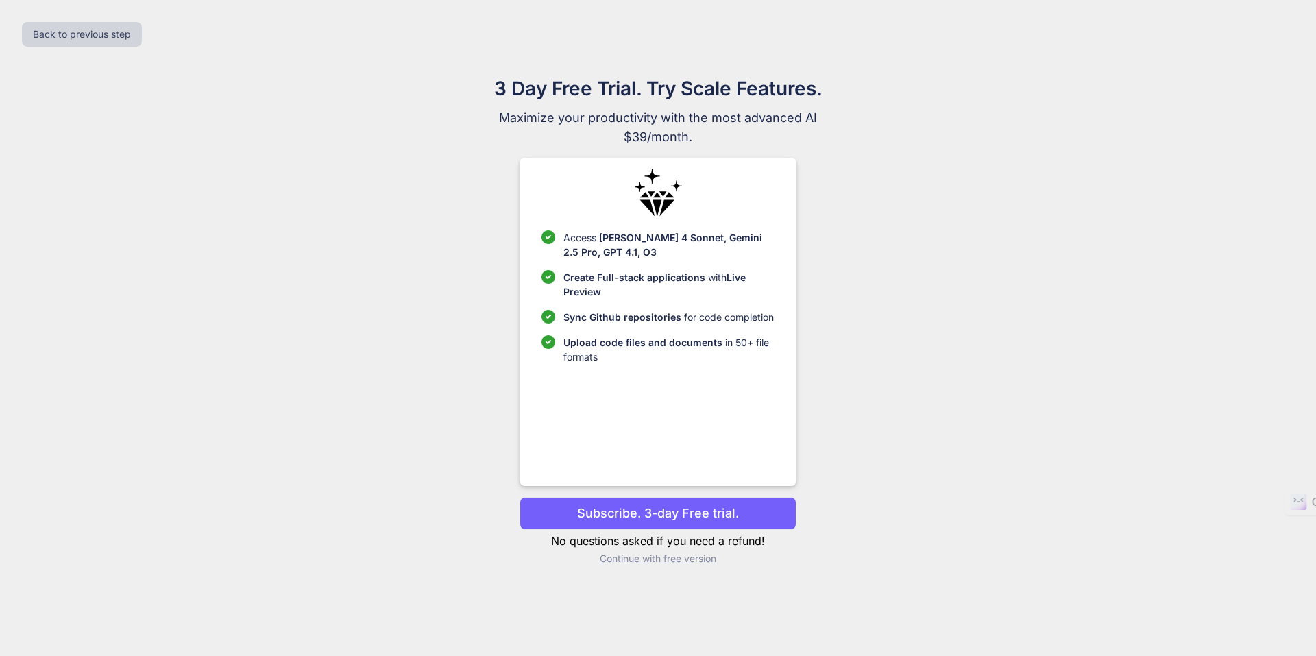
click at [700, 558] on p "Continue with free version" at bounding box center [657, 559] width 276 height 14
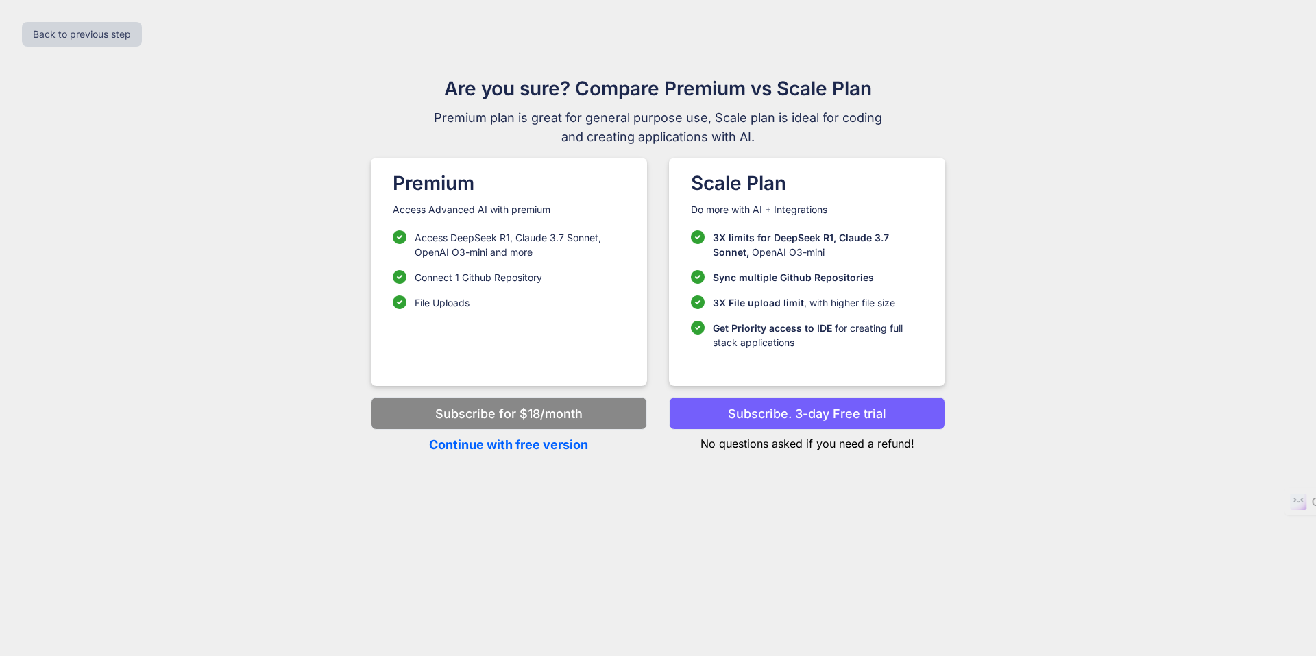
click at [566, 450] on p "Continue with free version" at bounding box center [509, 444] width 276 height 19
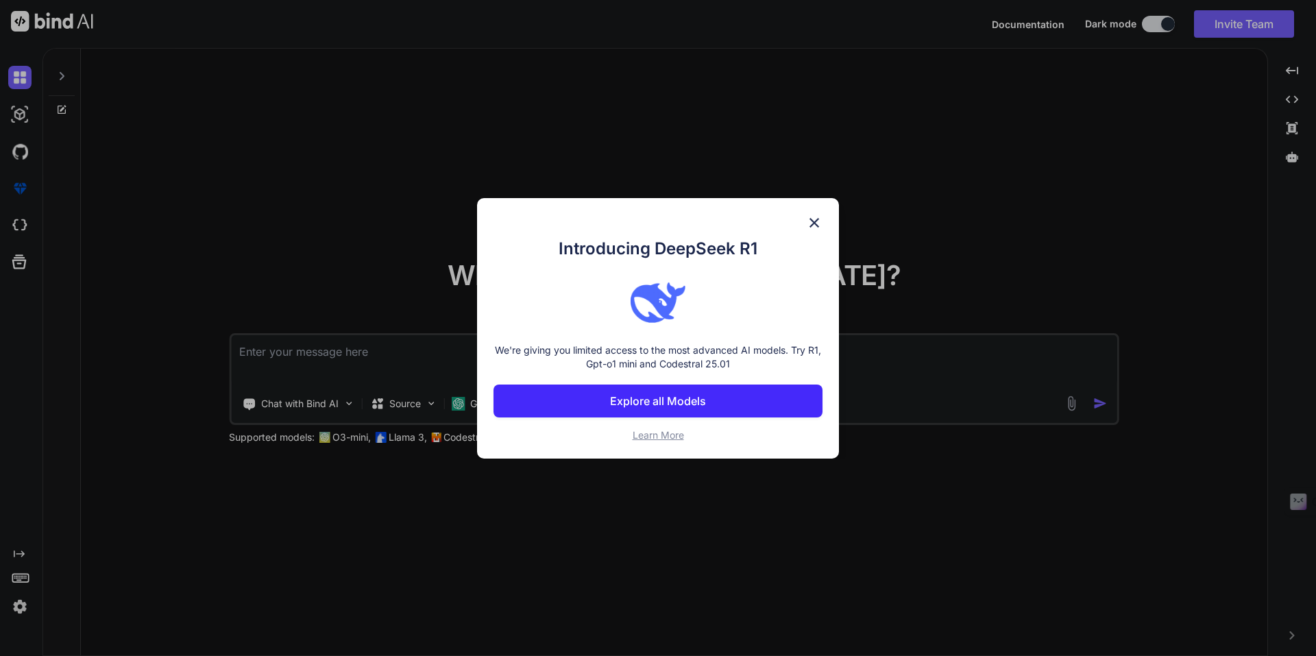
click at [814, 221] on img at bounding box center [814, 222] width 16 height 16
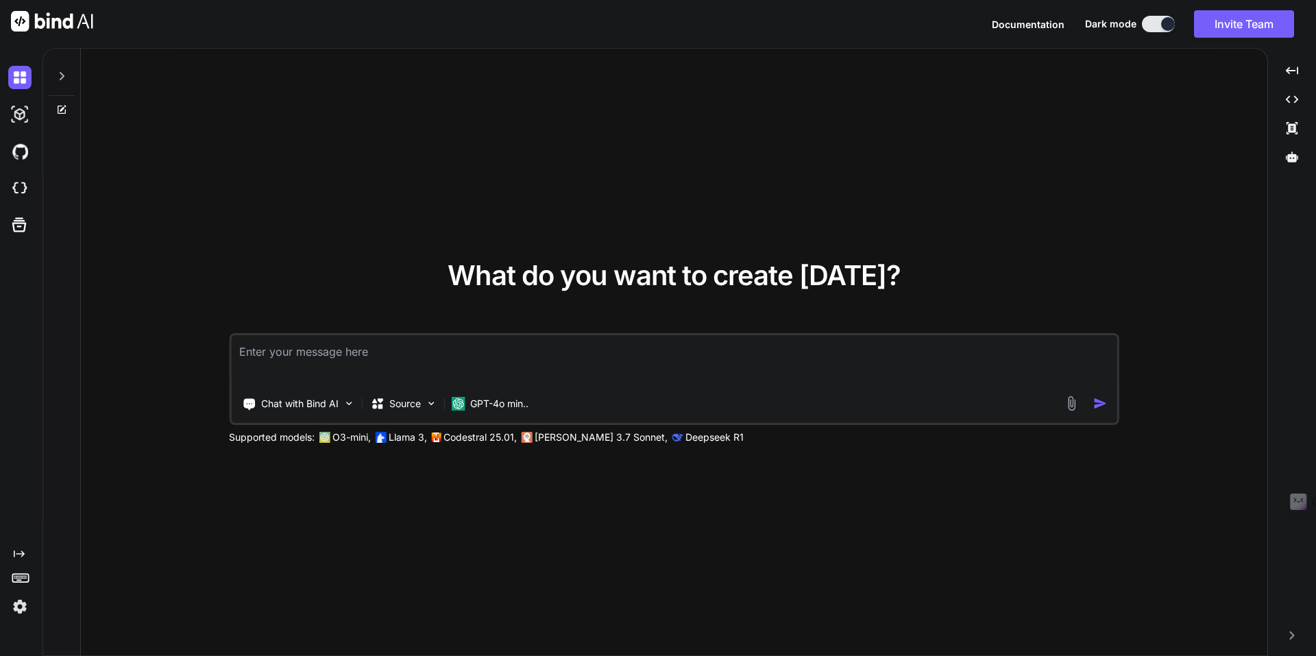
click at [25, 608] on img at bounding box center [19, 606] width 23 height 23
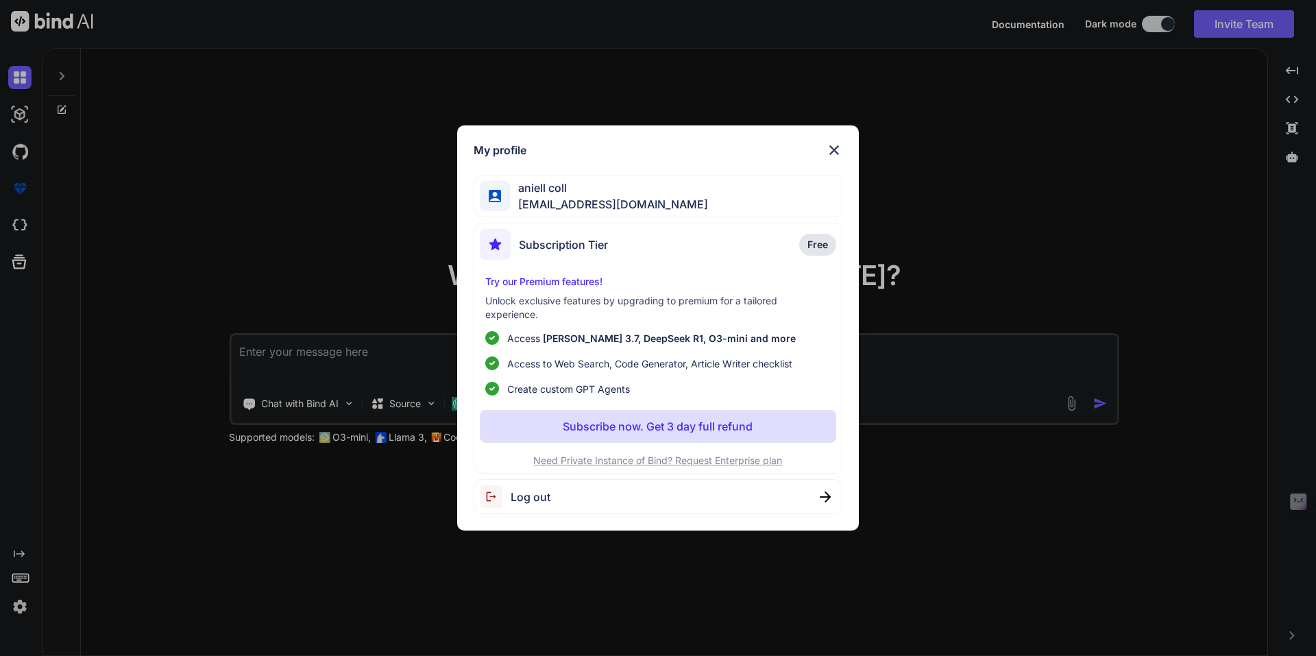
click at [497, 500] on img at bounding box center [495, 496] width 31 height 23
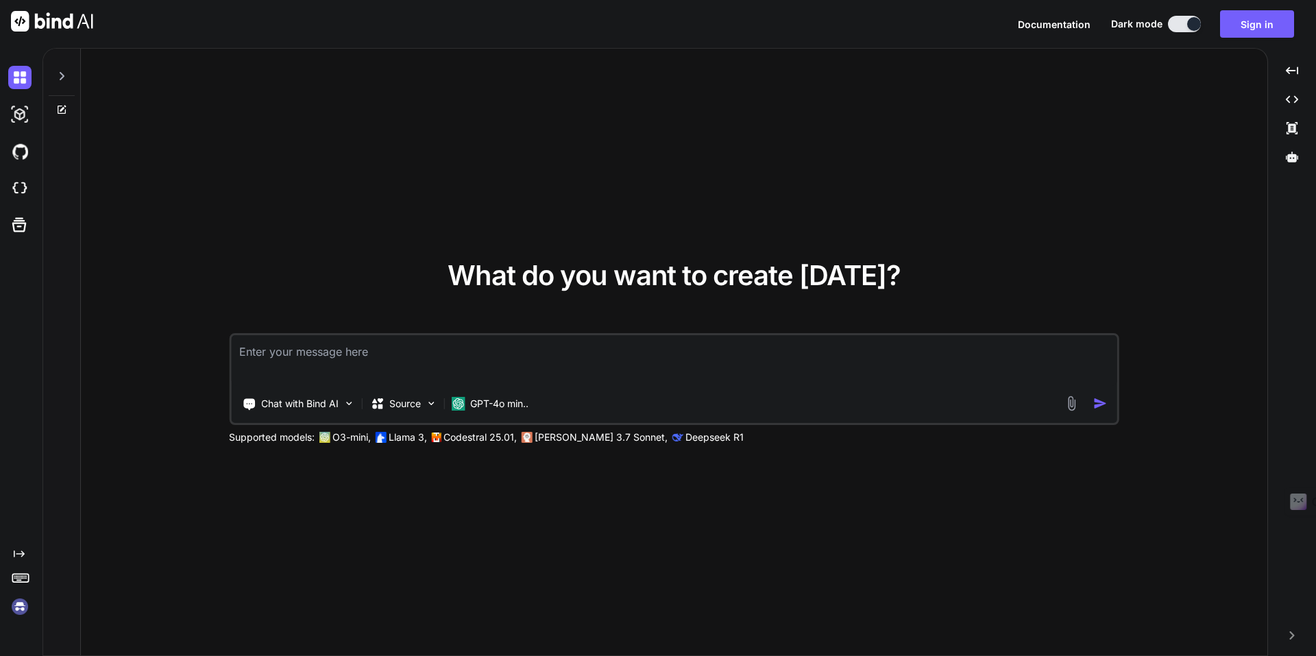
click at [19, 611] on img at bounding box center [19, 606] width 23 height 23
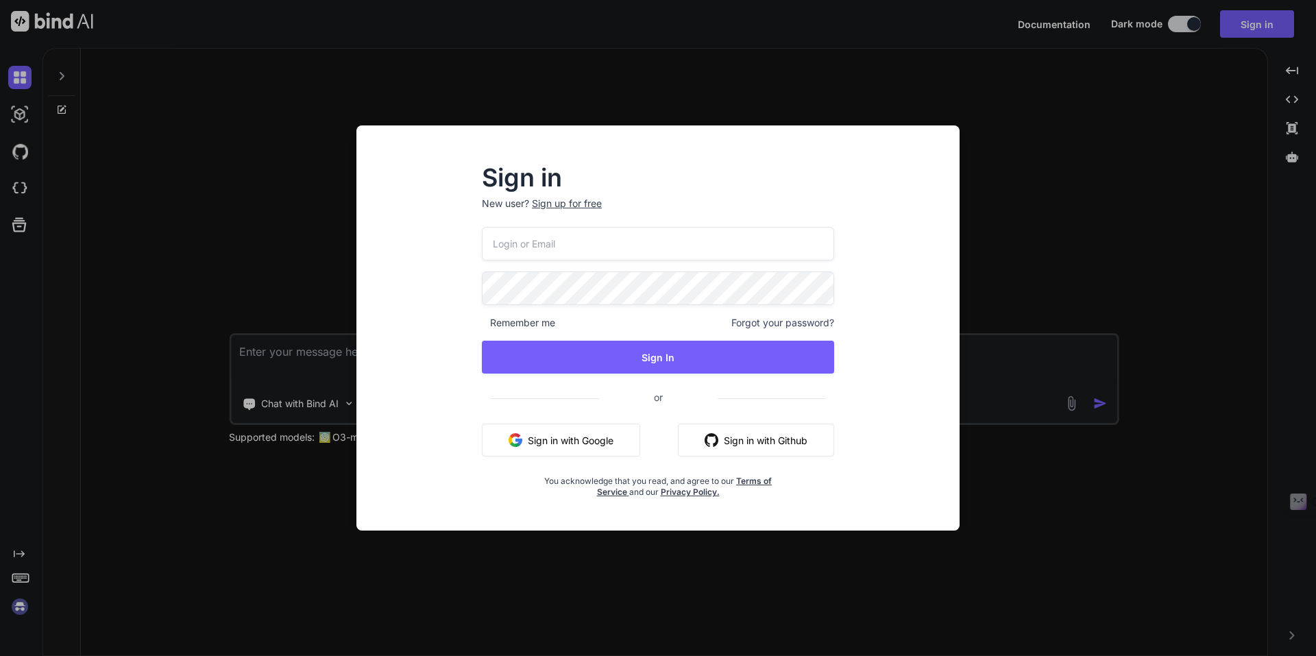
type input "[EMAIL_ADDRESS][DOMAIN_NAME]"
click at [598, 439] on button "Sign in with Google" at bounding box center [560, 439] width 158 height 33
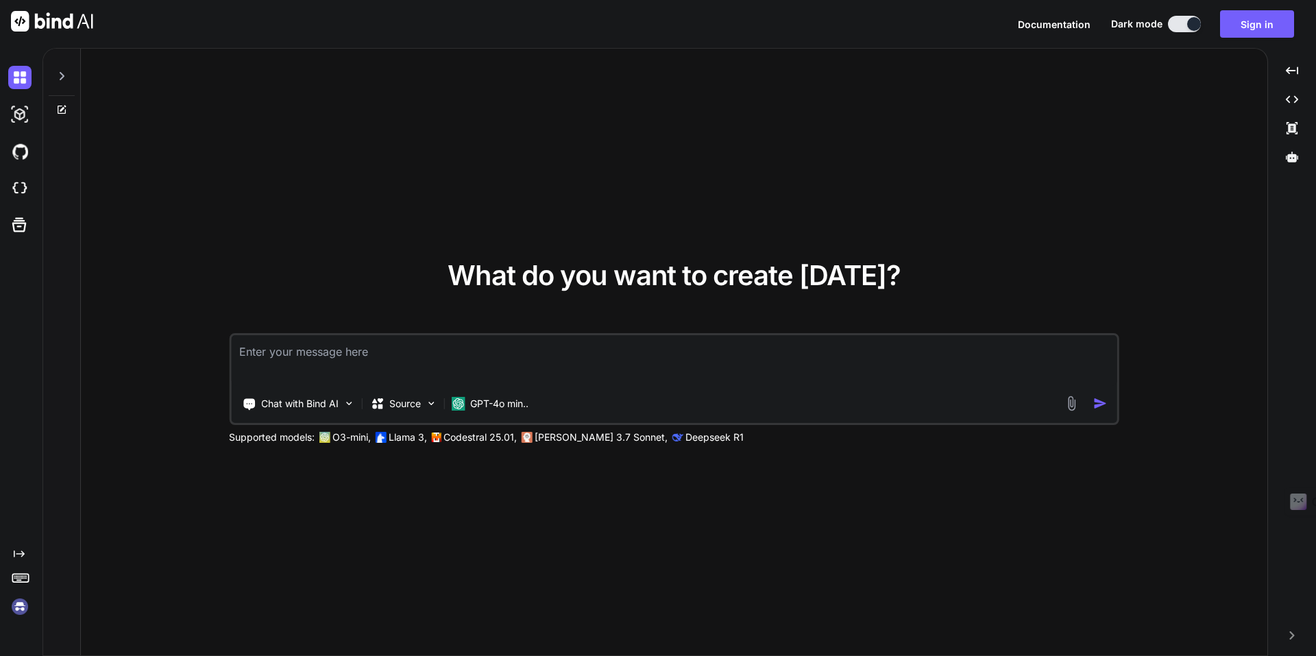
click at [20, 605] on img at bounding box center [19, 606] width 23 height 23
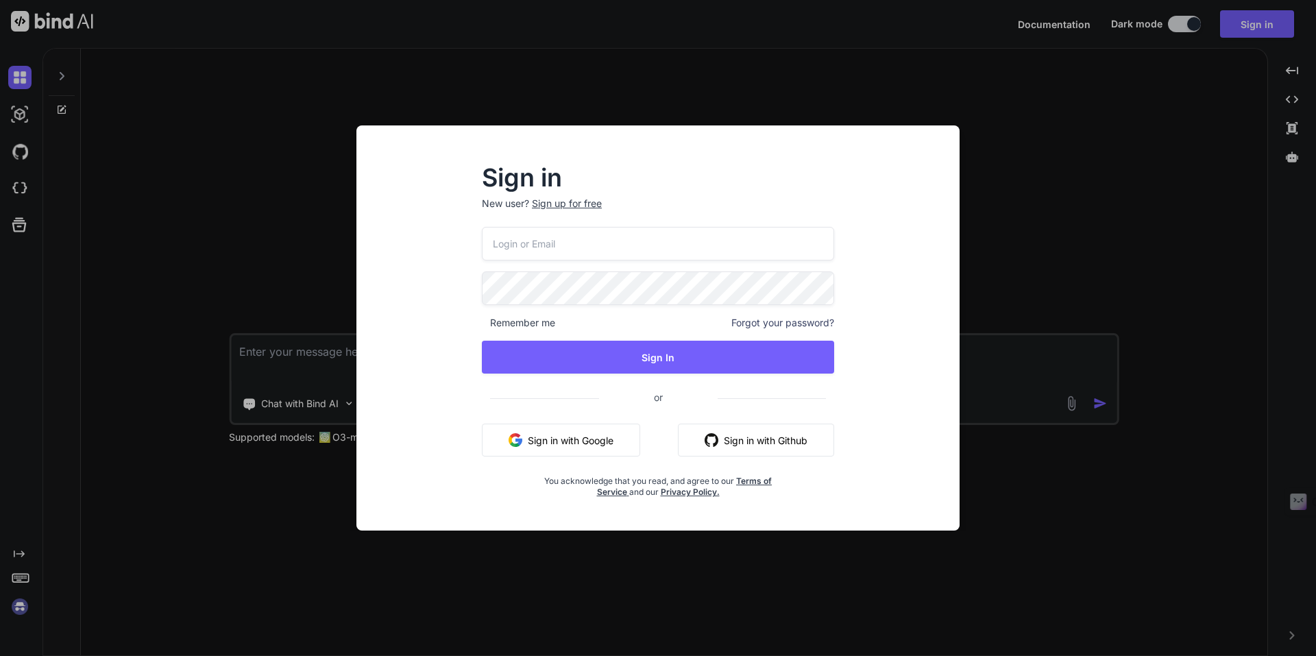
type input "[EMAIL_ADDRESS][DOMAIN_NAME]"
click at [1108, 172] on div "Sign in New user? Sign up for free [EMAIL_ADDRESS][DOMAIN_NAME] Remember me For…" at bounding box center [658, 328] width 1316 height 656
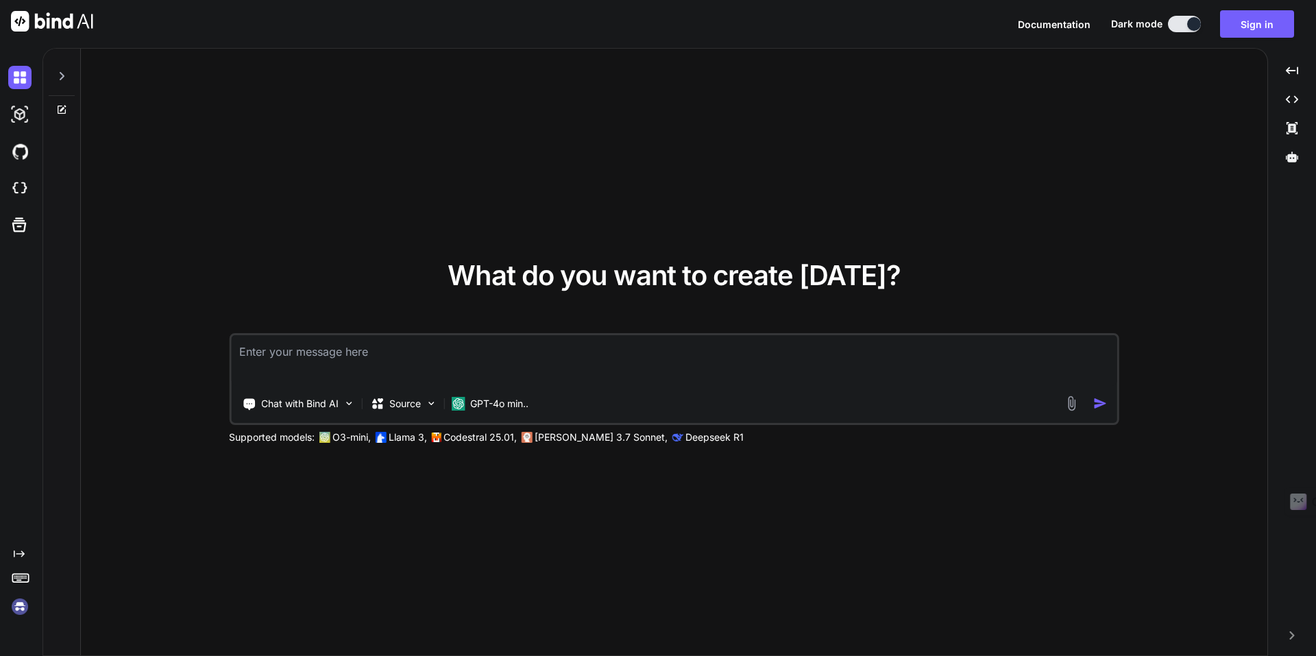
click at [18, 609] on img at bounding box center [19, 606] width 23 height 23
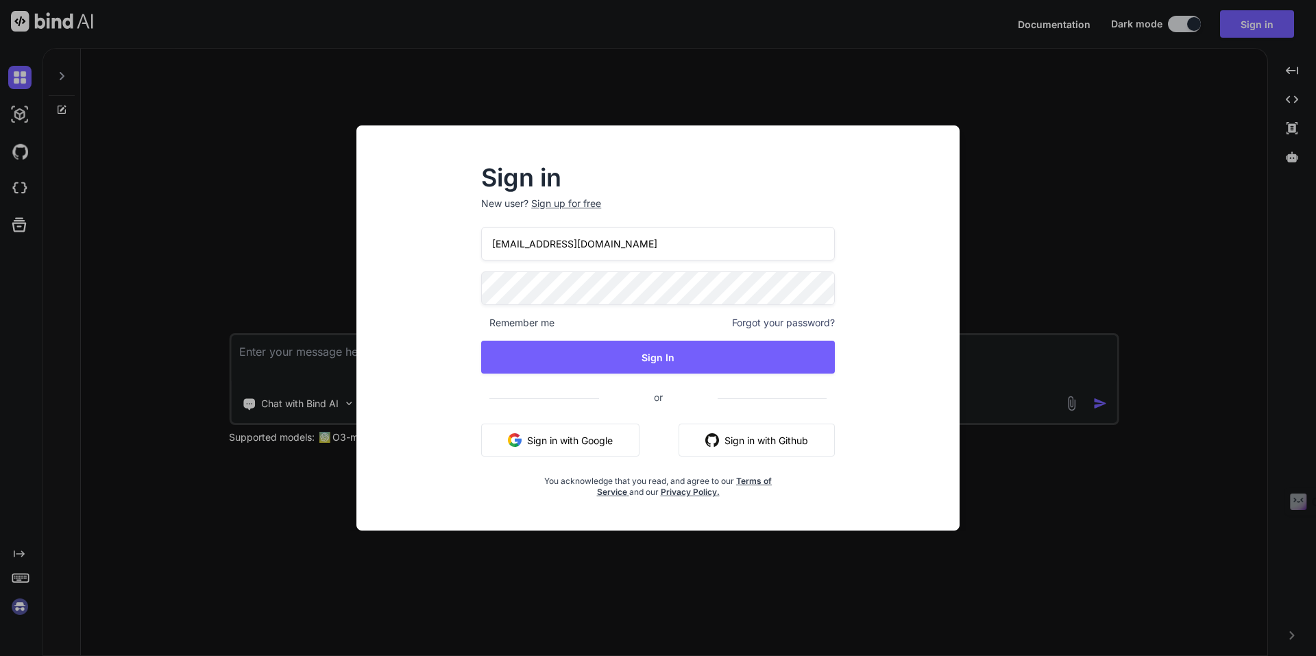
drag, startPoint x: 630, startPoint y: 243, endPoint x: 428, endPoint y: 248, distance: 202.2
click at [428, 248] on div "Sign in New user? Sign up for free [EMAIL_ADDRESS][DOMAIN_NAME] Remember me For…" at bounding box center [657, 340] width 581 height 380
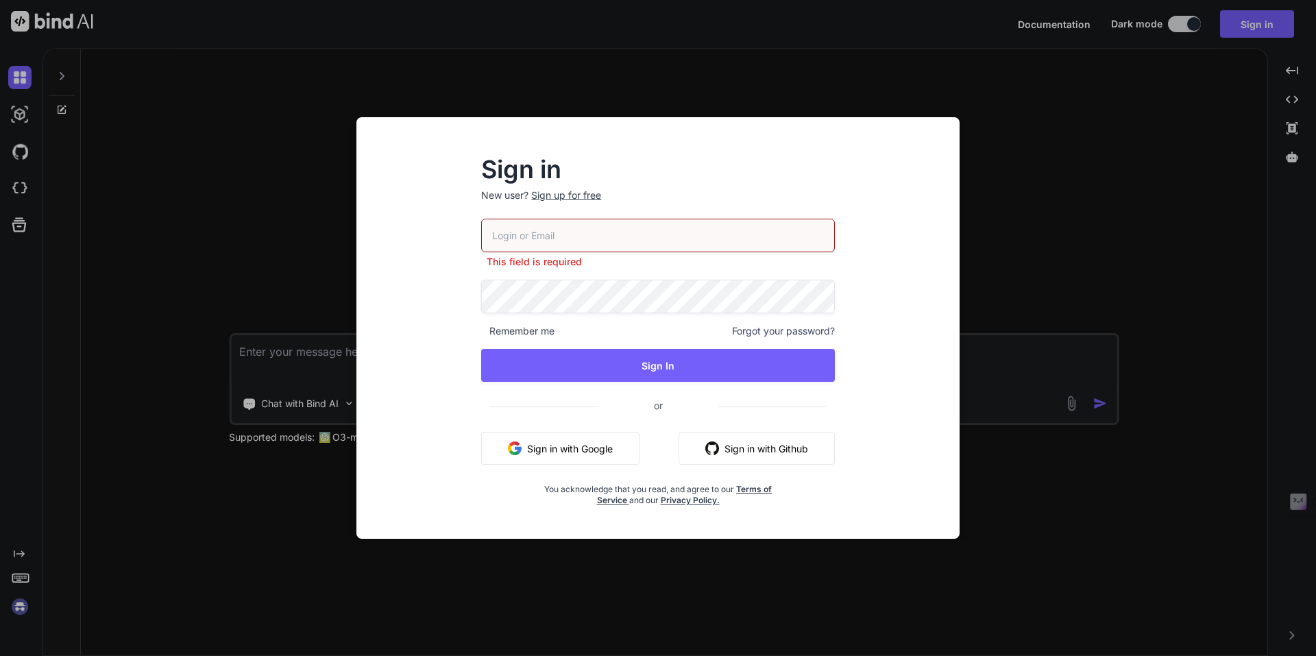
click at [411, 291] on div "Sign in New user? Sign up for free This field is required Remember me Forgot yo…" at bounding box center [657, 340] width 581 height 397
click at [892, 427] on div "Sign in New user? Sign up for free This field is required Remember me Forgot yo…" at bounding box center [657, 340] width 581 height 397
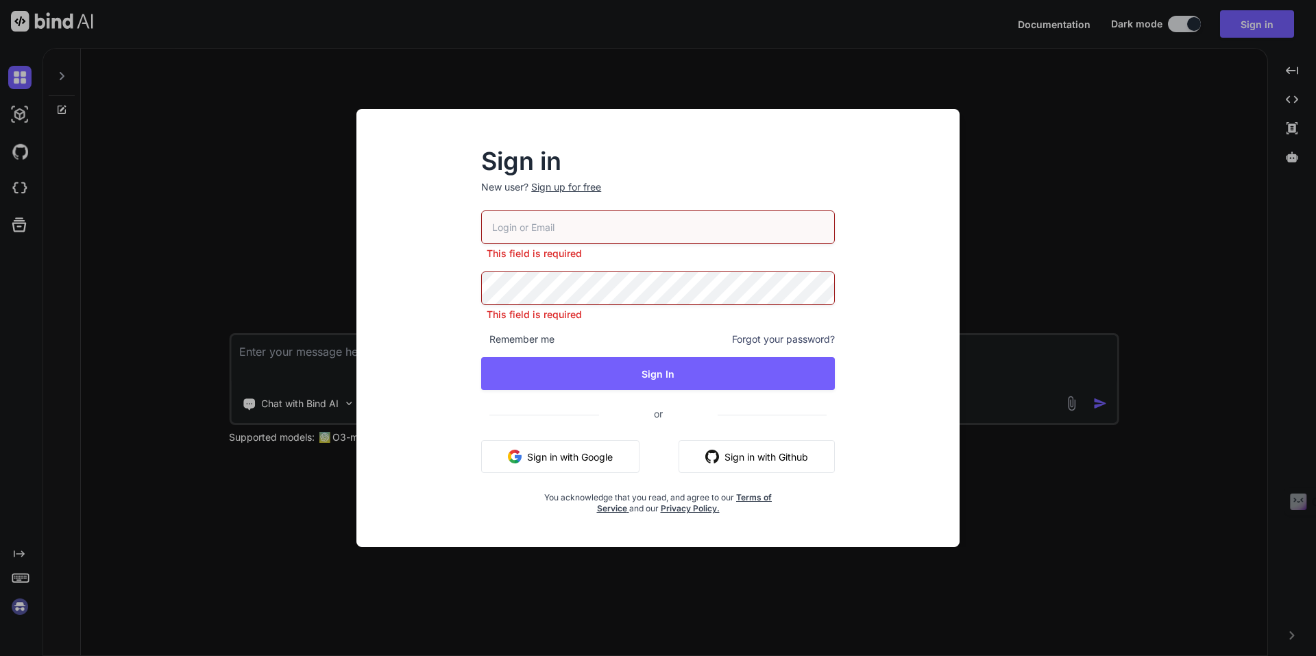
click at [25, 606] on div "Sign in New user? Sign up for free This field is required This field is require…" at bounding box center [658, 328] width 1316 height 656
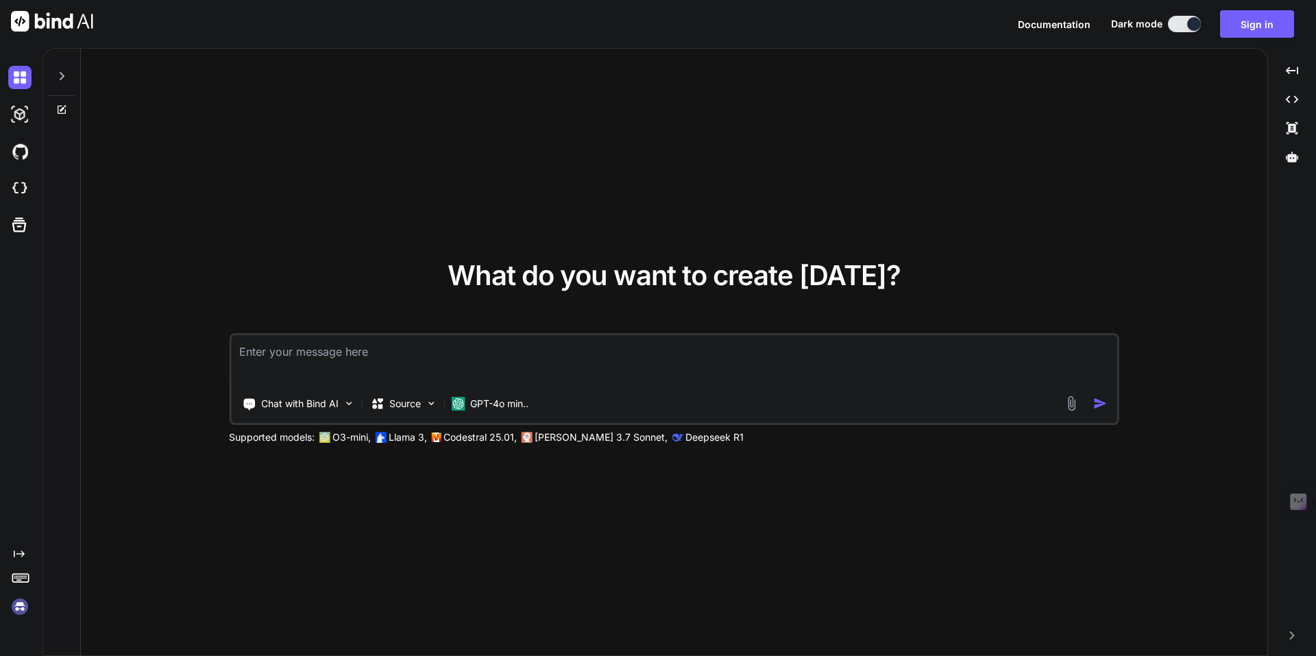
click at [14, 609] on img at bounding box center [19, 606] width 23 height 23
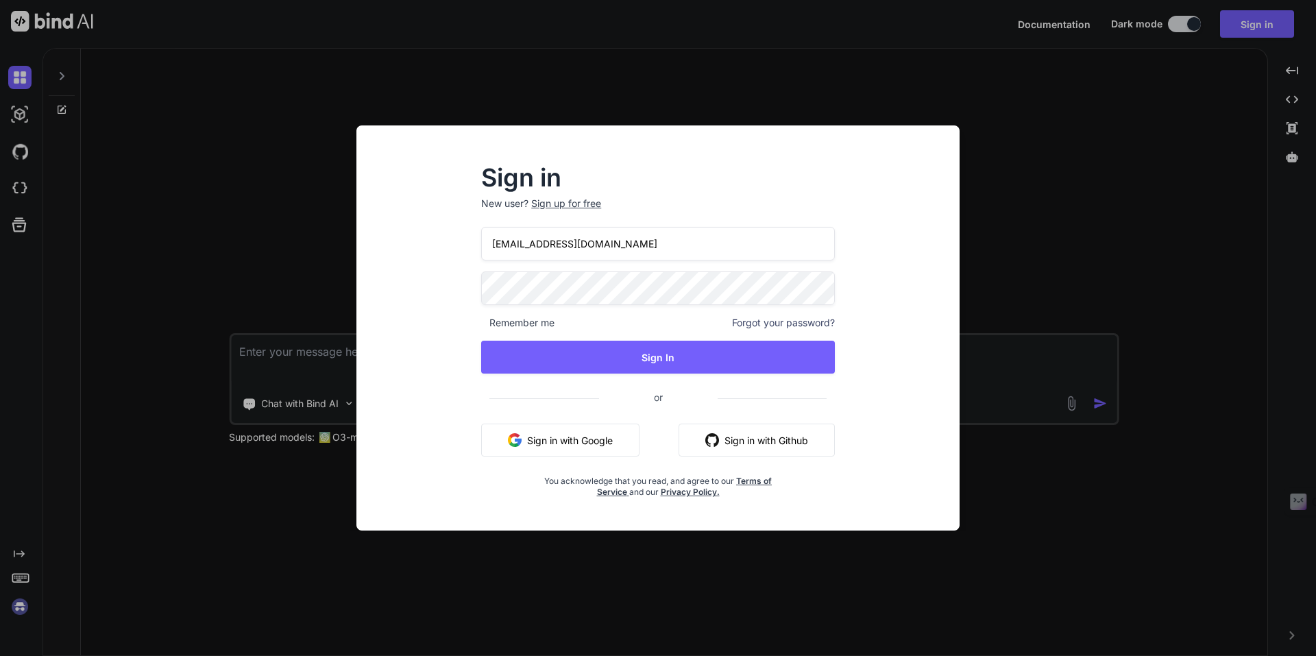
drag, startPoint x: 718, startPoint y: 234, endPoint x: 336, endPoint y: 231, distance: 381.7
click at [336, 231] on div "Sign in New user? Sign up for free [EMAIL_ADDRESS][DOMAIN_NAME] Remember me For…" at bounding box center [658, 327] width 658 height 405
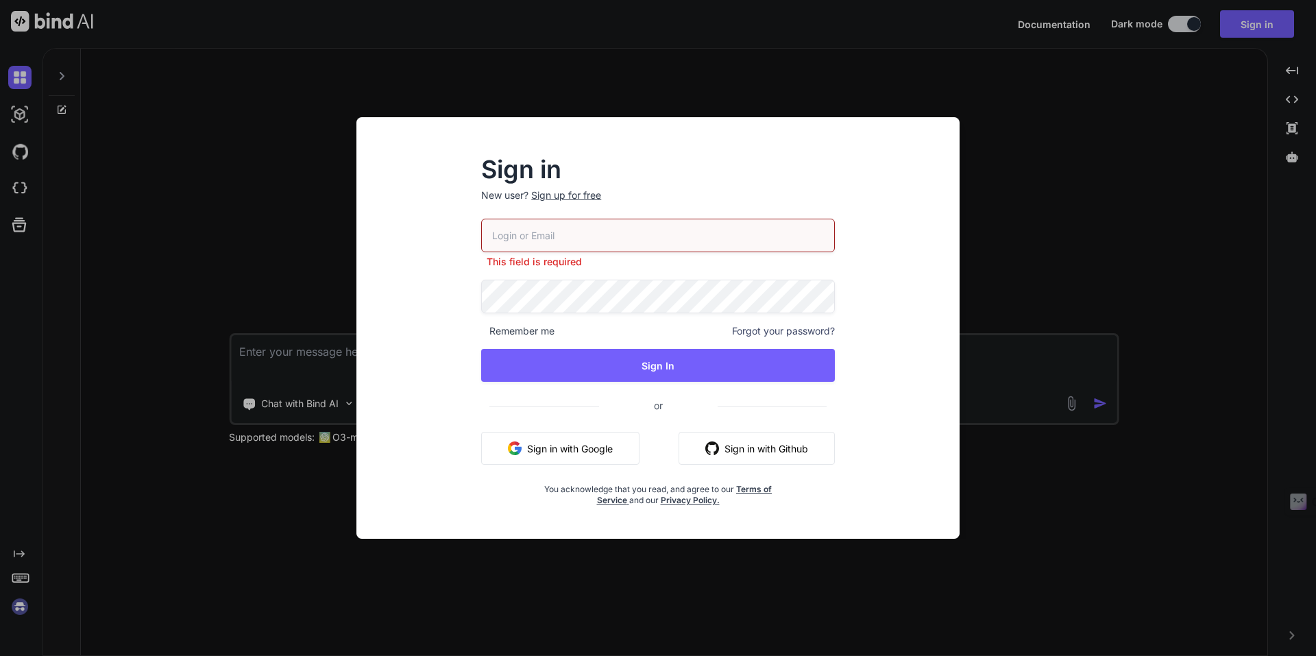
click at [389, 290] on div "Sign in New user? Sign up for free This field is required Remember me Forgot yo…" at bounding box center [657, 340] width 581 height 397
click at [909, 331] on div "Sign in New user? Sign up for free This field is required Remember me Forgot yo…" at bounding box center [657, 340] width 581 height 397
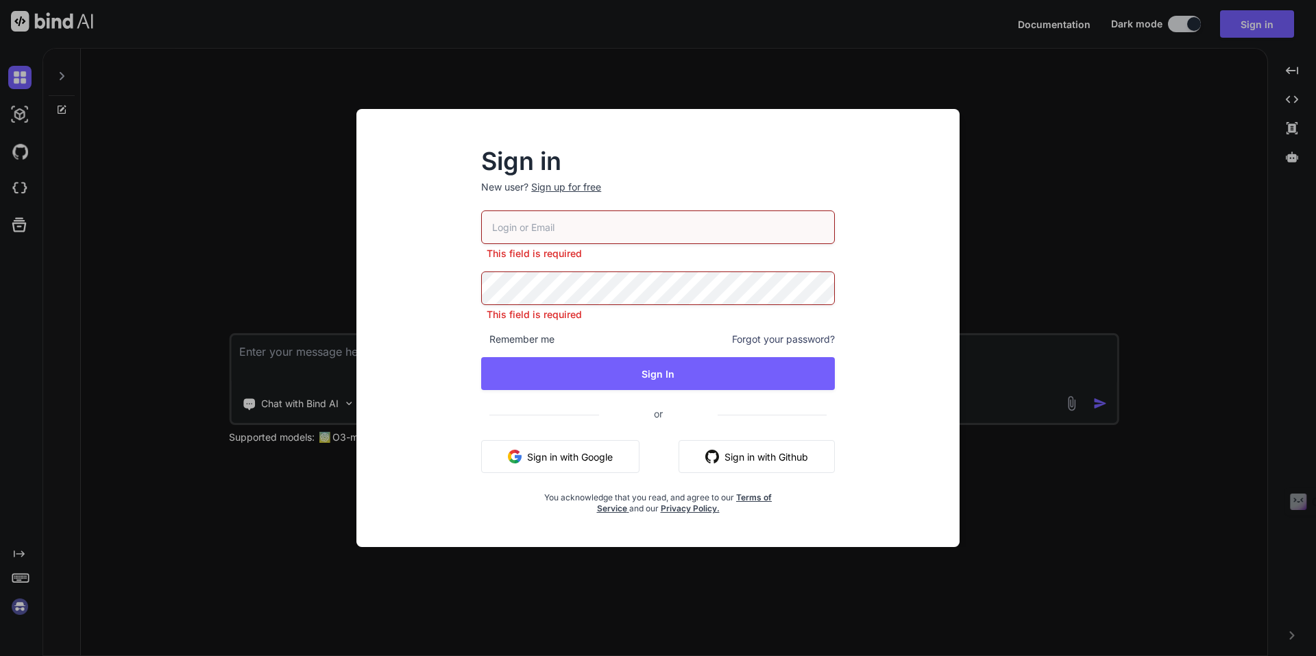
drag, startPoint x: 652, startPoint y: 254, endPoint x: 647, endPoint y: 229, distance: 25.8
click at [651, 251] on p "This field is required" at bounding box center [658, 254] width 354 height 14
click at [647, 229] on input "email" at bounding box center [658, 227] width 354 height 34
click at [1021, 256] on div "Sign in New user? Sign up for free This field is required This field is require…" at bounding box center [658, 328] width 1316 height 656
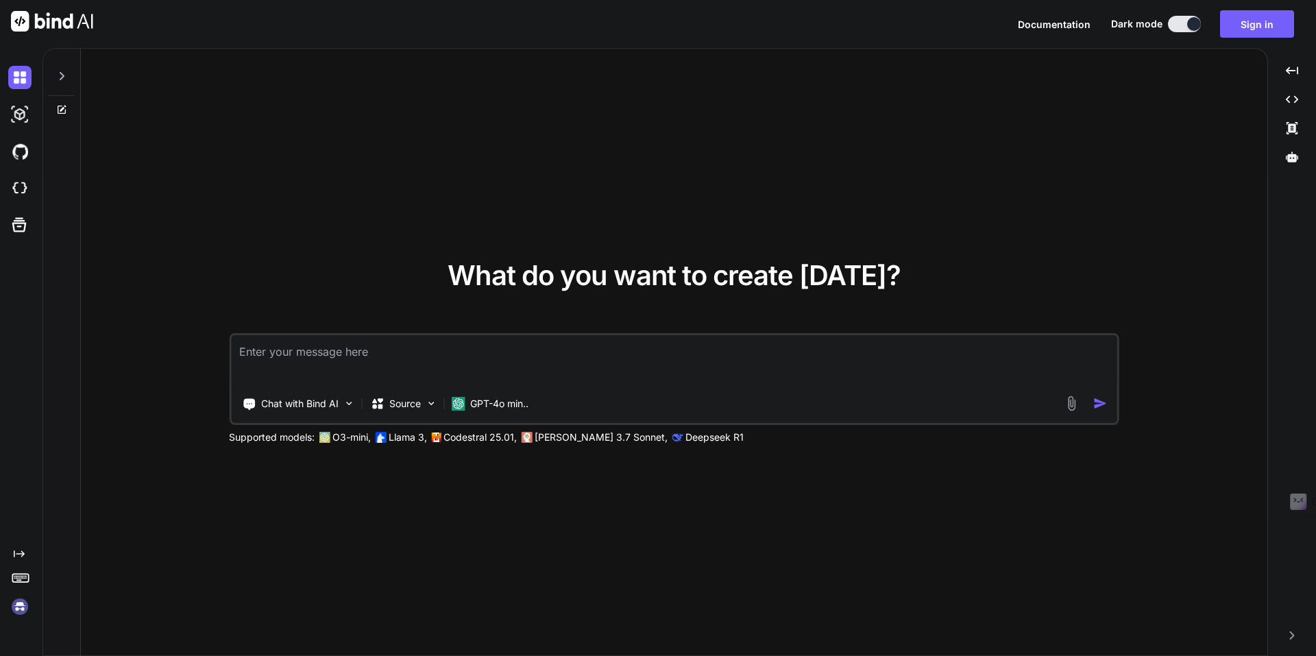
click at [10, 615] on img at bounding box center [19, 606] width 23 height 23
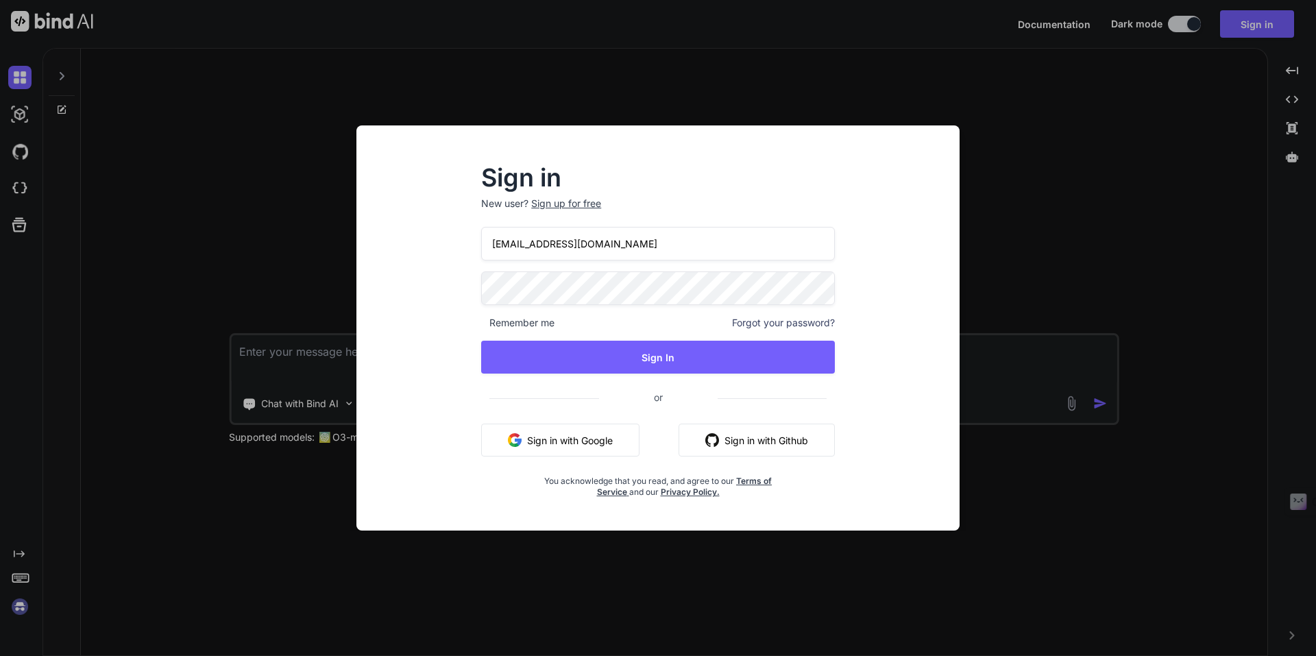
click at [22, 609] on div "Sign in New user? Sign up for free [EMAIL_ADDRESS][DOMAIN_NAME] Remember me For…" at bounding box center [658, 328] width 1316 height 656
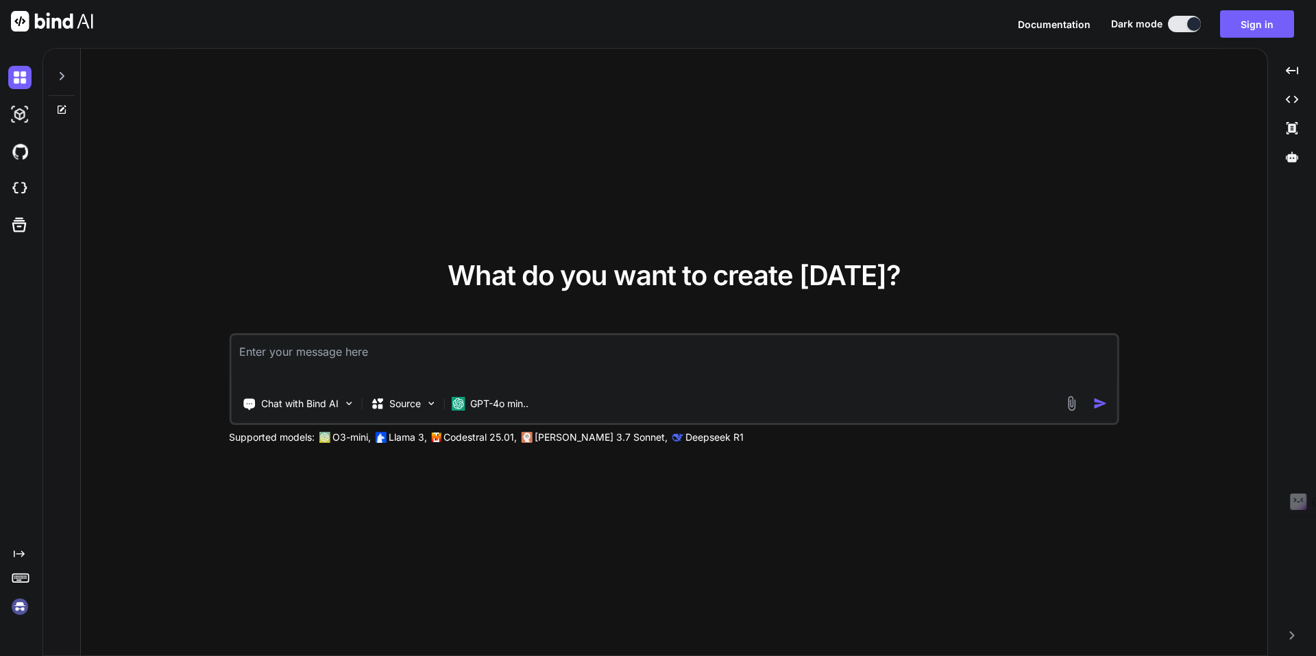
click at [22, 609] on img at bounding box center [19, 606] width 23 height 23
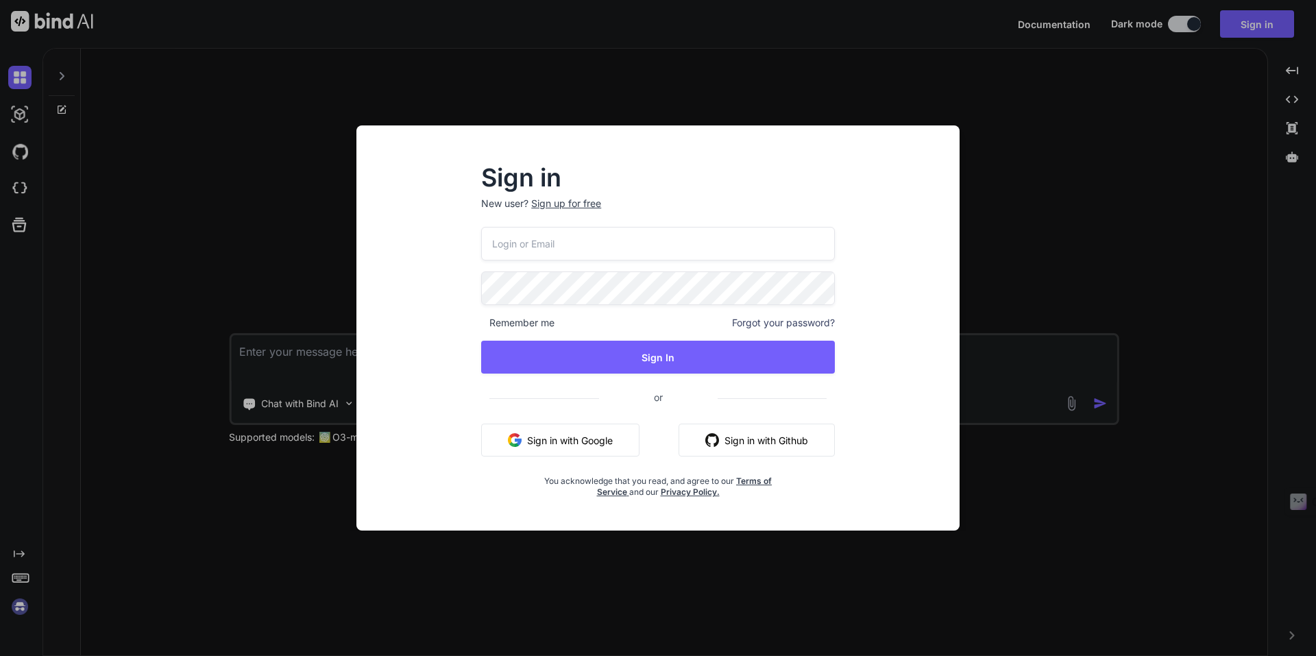
type input "[EMAIL_ADDRESS][DOMAIN_NAME]"
drag, startPoint x: 645, startPoint y: 232, endPoint x: 471, endPoint y: 251, distance: 175.2
click at [471, 251] on div "Sign in New user? Sign up for free [EMAIL_ADDRESS][DOMAIN_NAME] Remember me For…" at bounding box center [657, 332] width 397 height 331
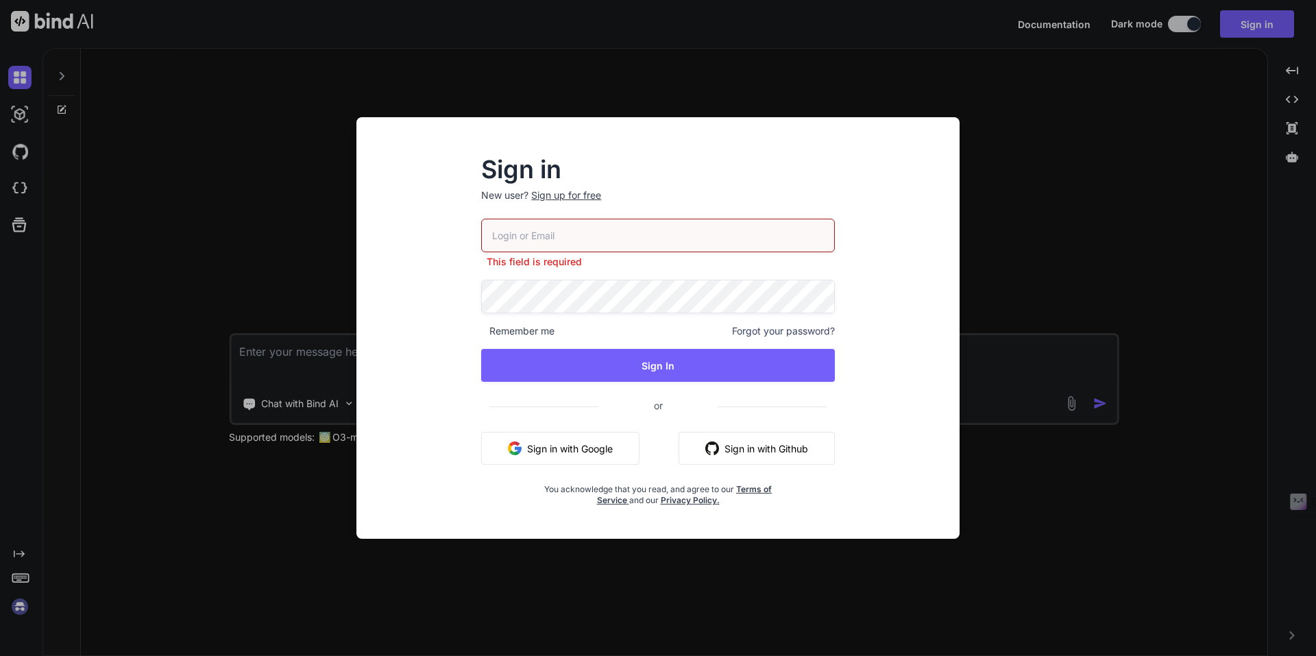
click at [543, 449] on button "Sign in with Google" at bounding box center [560, 448] width 158 height 33
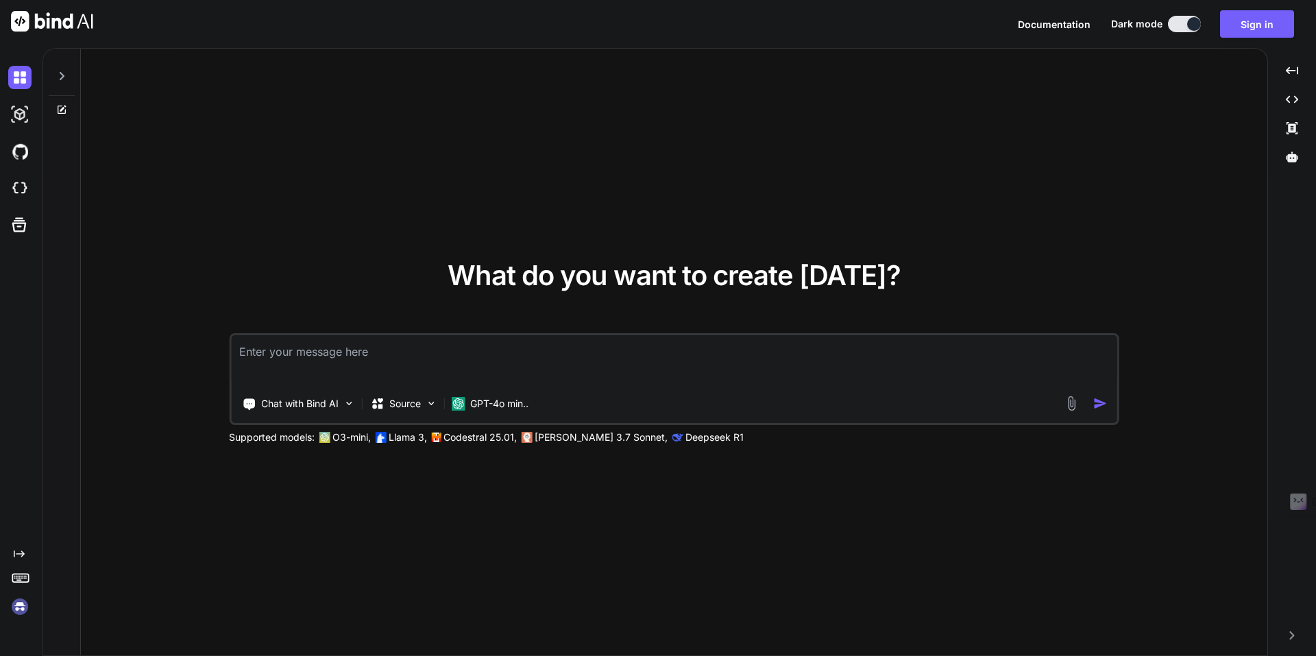
click at [17, 609] on img at bounding box center [19, 606] width 23 height 23
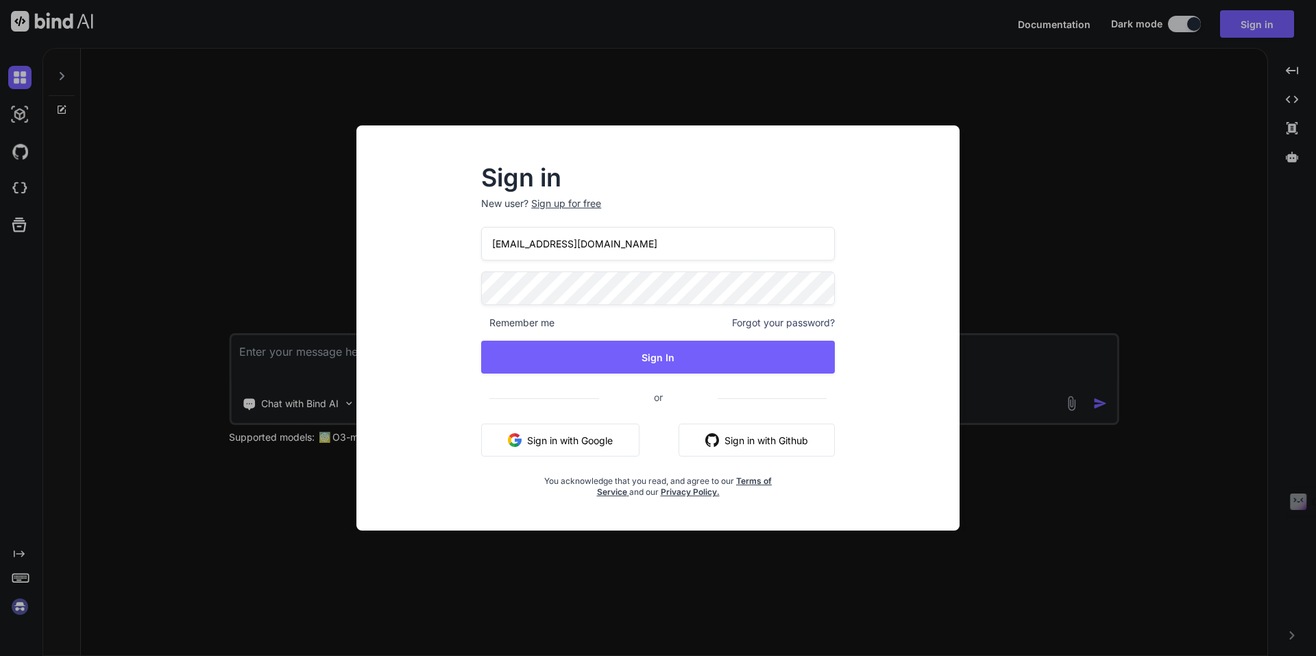
click at [588, 452] on button "Sign in with Google" at bounding box center [560, 439] width 158 height 33
